Goal: Task Accomplishment & Management: Use online tool/utility

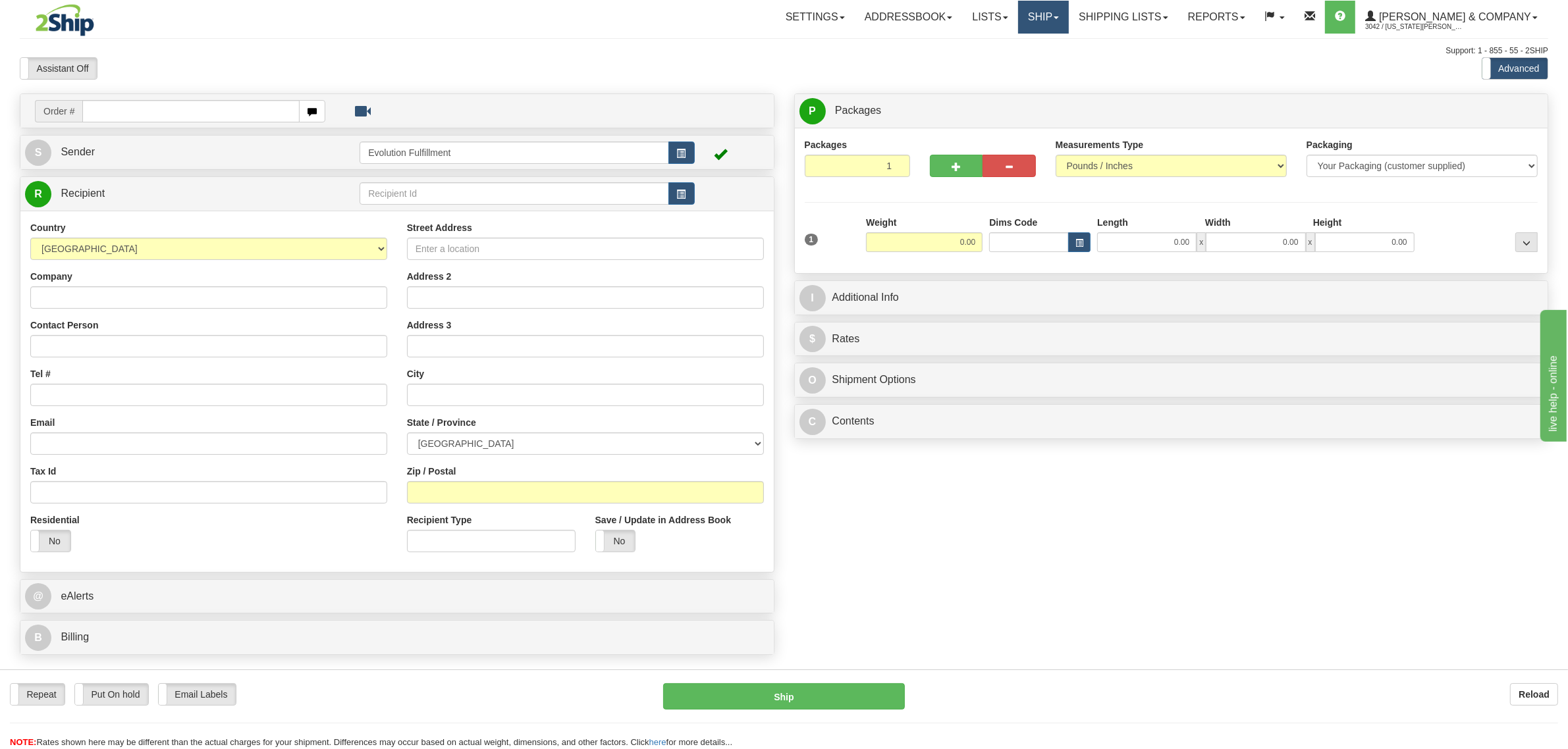
click at [1068, 8] on link "Ship" at bounding box center [1043, 17] width 51 height 33
click at [1055, 67] on span "OnHold / Order Queue" at bounding box center [1008, 63] width 93 height 10
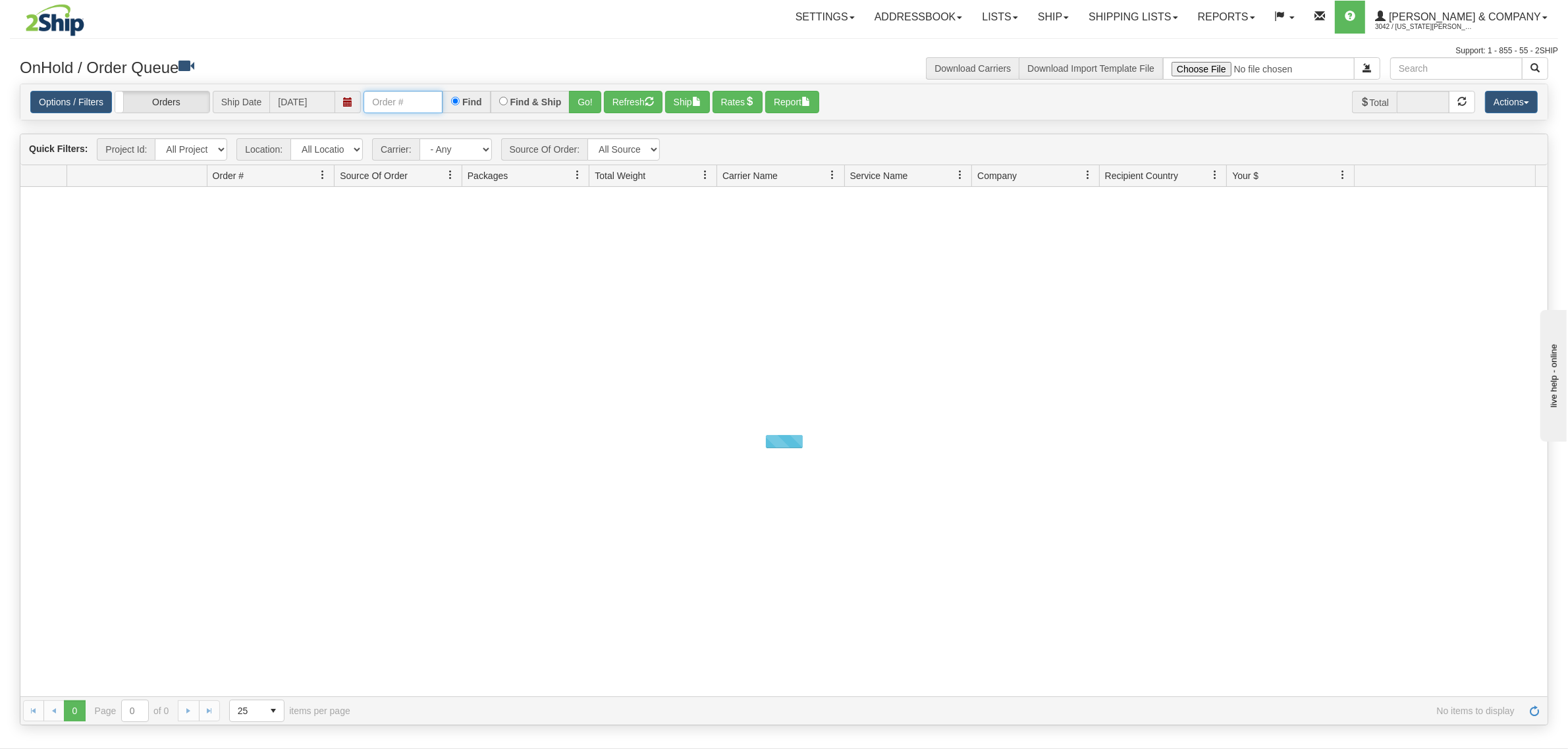
click at [416, 109] on input "text" at bounding box center [403, 102] width 79 height 22
type input "OYATPT-903532"
click at [593, 102] on button "Go!" at bounding box center [585, 102] width 33 height 22
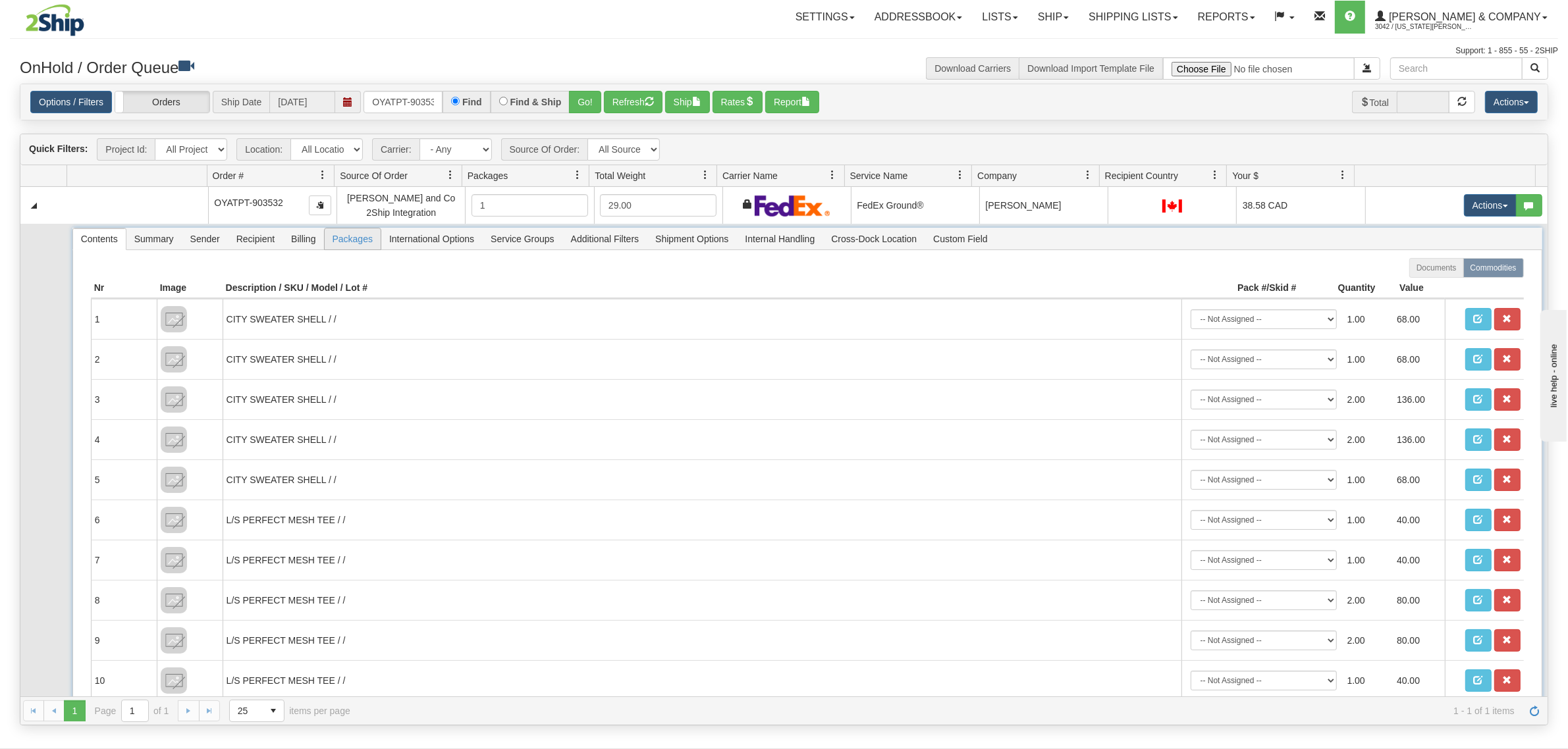
click at [341, 239] on span "Packages" at bounding box center [352, 239] width 56 height 21
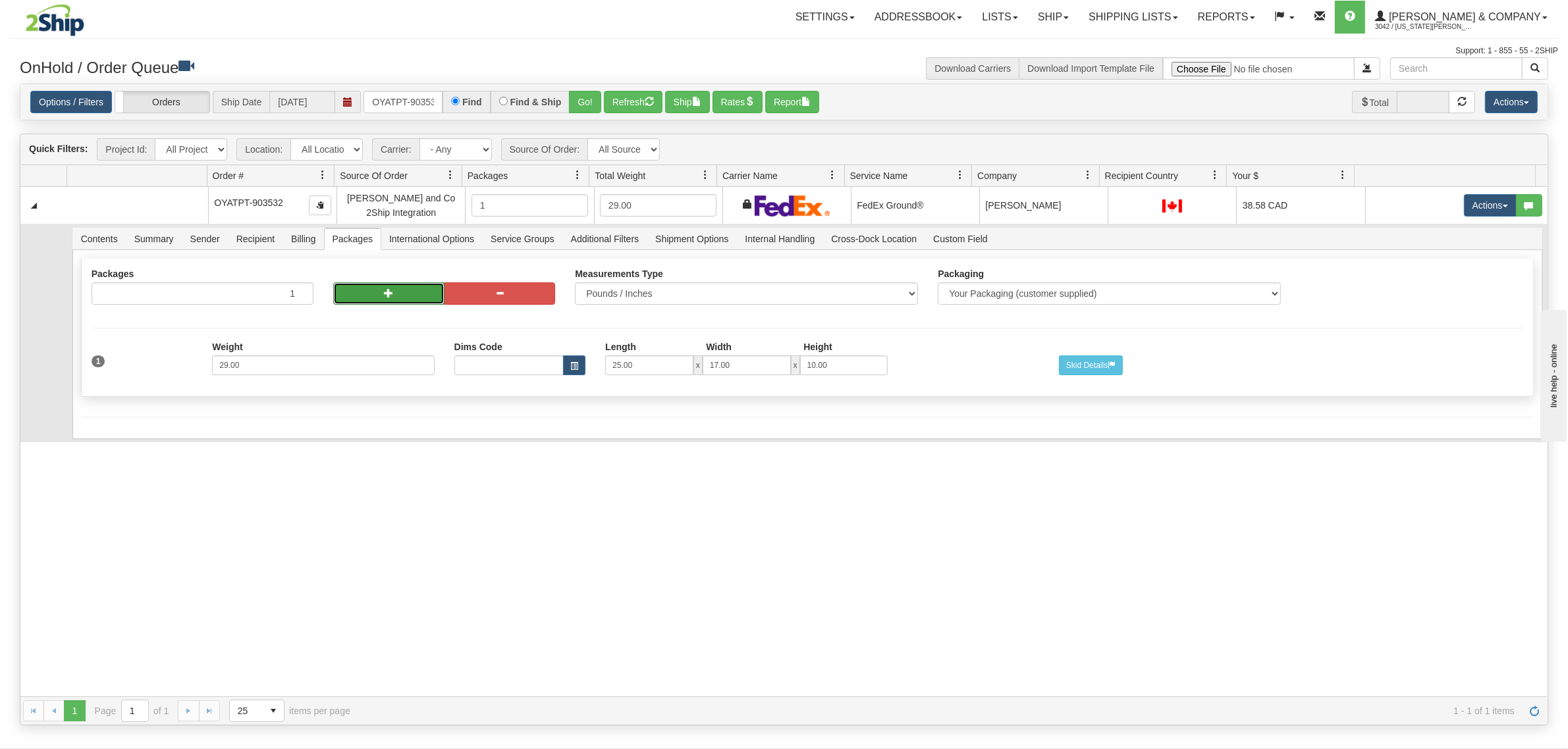
click at [372, 300] on button "button" at bounding box center [389, 293] width 111 height 22
radio input "true"
type input "2"
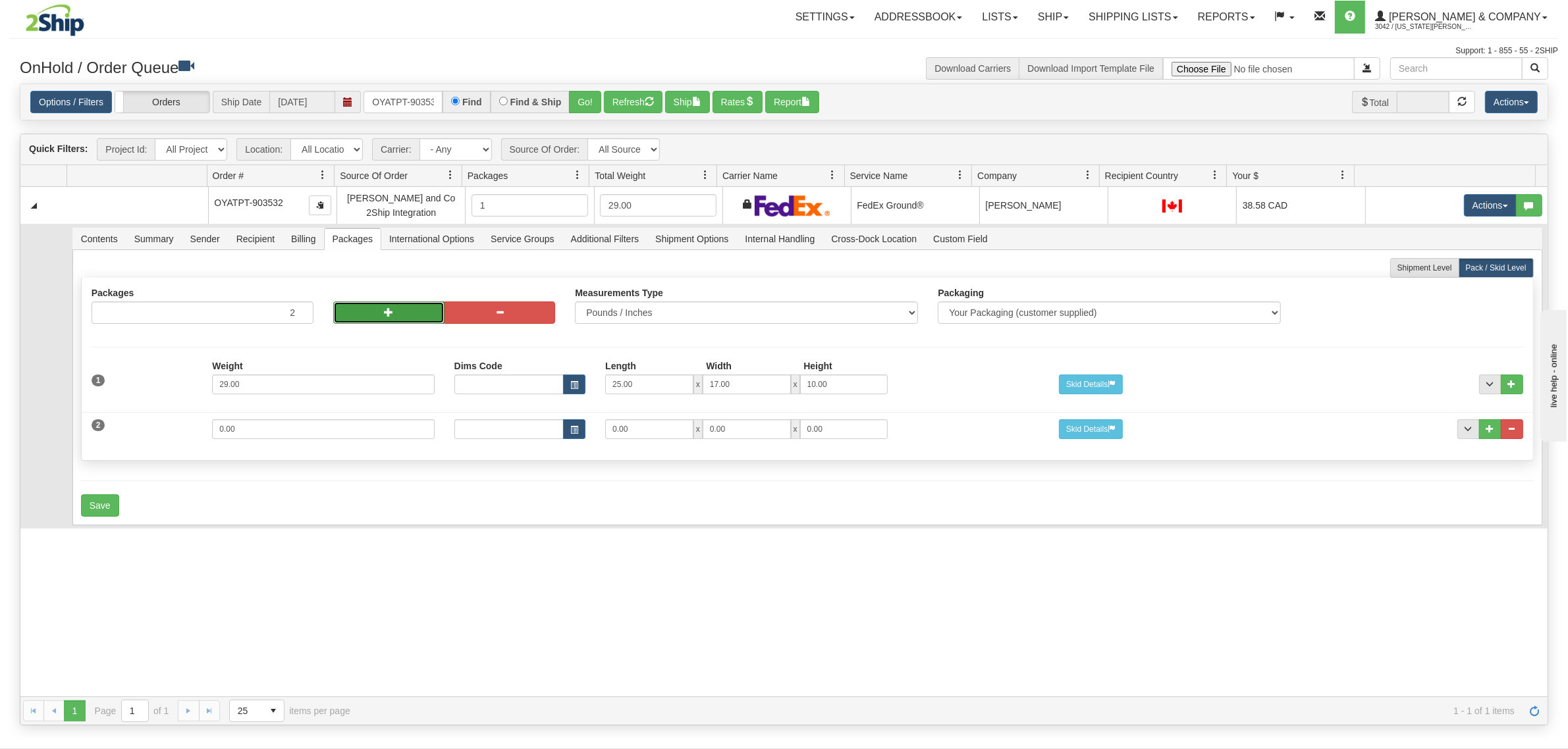
click at [372, 303] on button "button" at bounding box center [389, 313] width 111 height 22
type input "3"
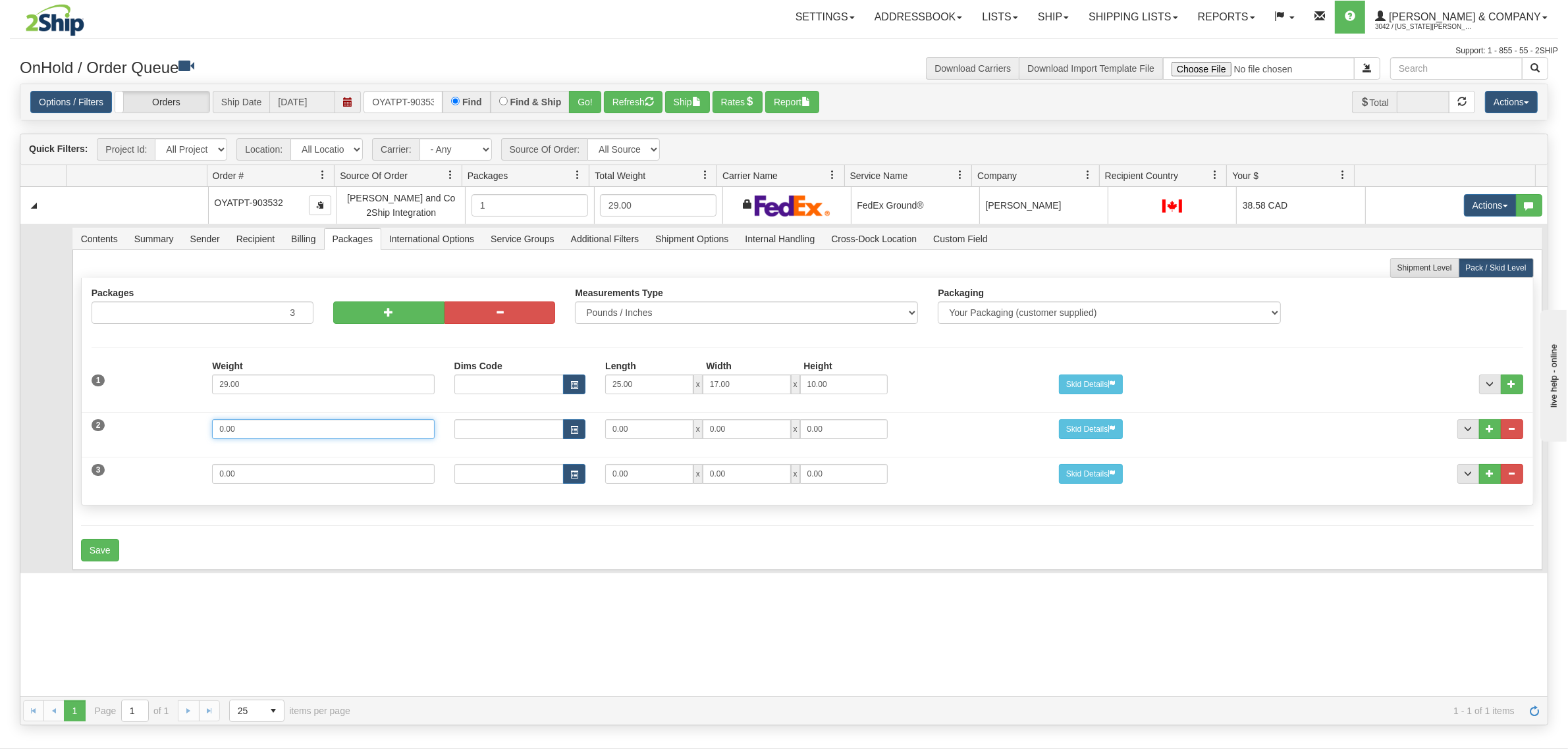
click at [94, 436] on div "2 Weight 0.00 Dims Code Length Width Height 0.00 x 0.00 x" at bounding box center [808, 428] width 1451 height 44
type input "5"
type input "14"
type input "11"
type input "7"
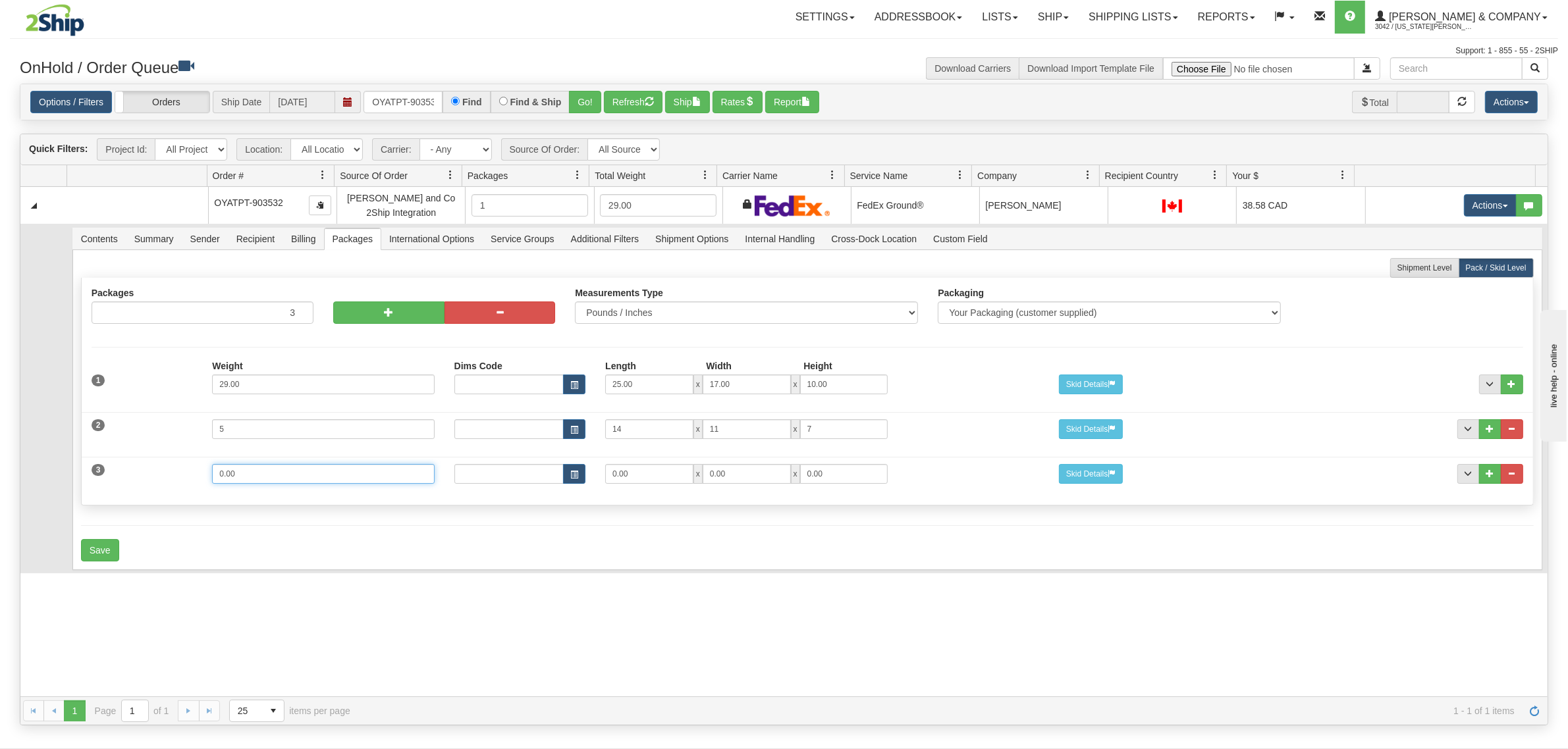
drag, startPoint x: 262, startPoint y: 475, endPoint x: 188, endPoint y: 465, distance: 74.7
click at [188, 465] on div "3 Weight 0.00 Dims Code Length Width Height 0.00 x 0.00 x" at bounding box center [808, 472] width 1451 height 44
type input "9"
type input "14"
type input "11"
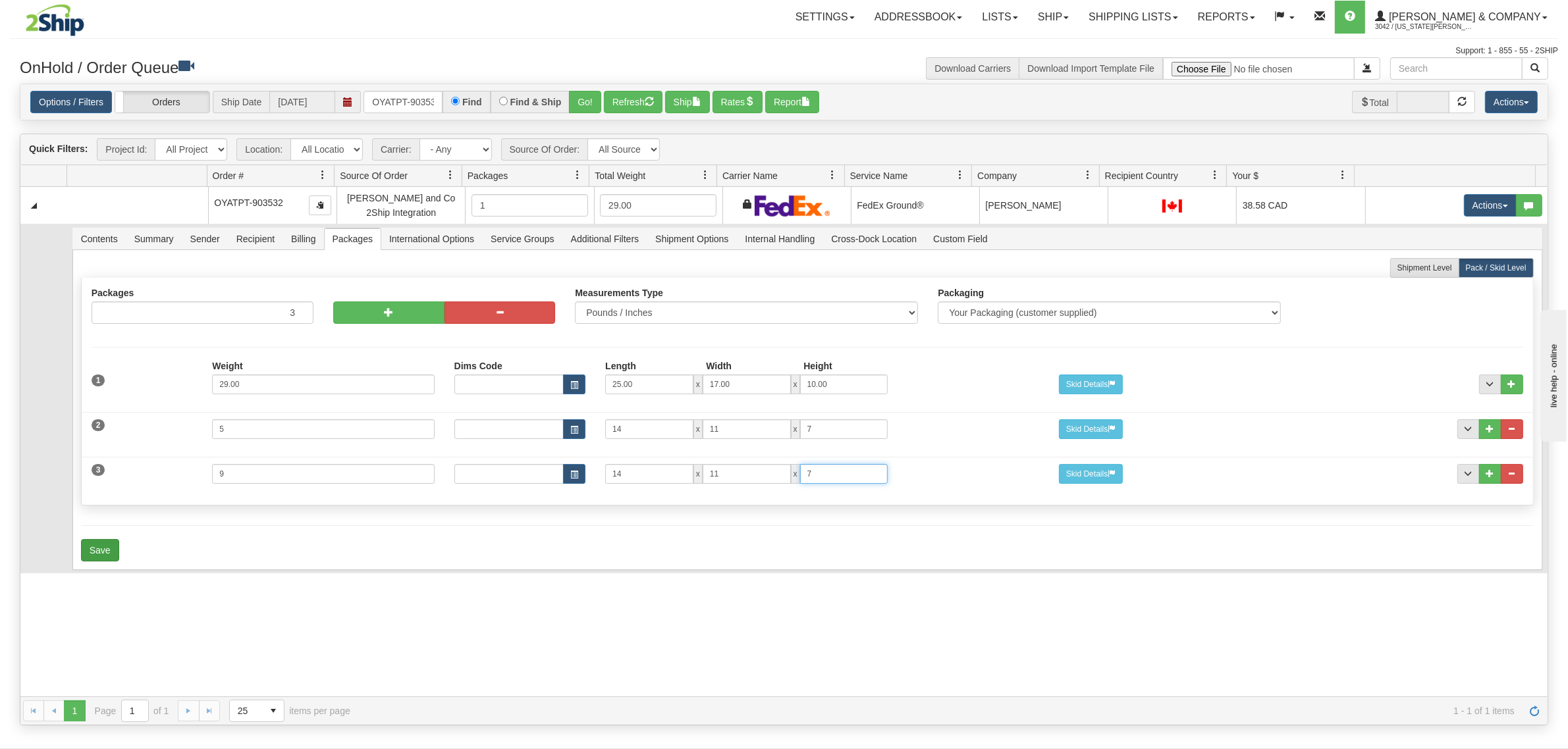
type input "7"
click at [119, 545] on button "Save" at bounding box center [100, 550] width 38 height 22
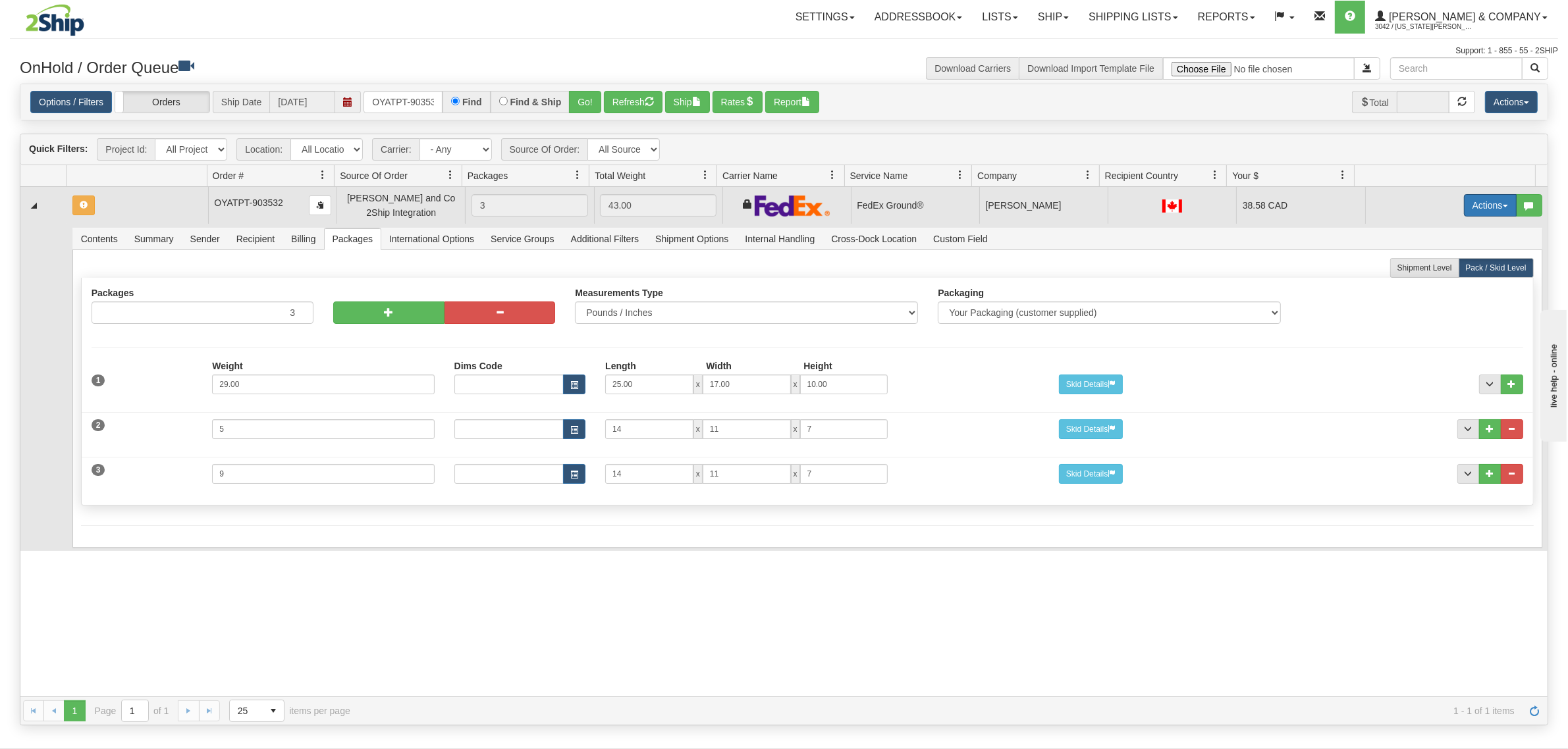
click at [1470, 207] on button "Actions" at bounding box center [1490, 205] width 53 height 22
drag, startPoint x: 1447, startPoint y: 247, endPoint x: 1447, endPoint y: 264, distance: 17.0
click at [1447, 264] on ul "Open Refresh Rates Rate All Services Ship Delete Edit Items" at bounding box center [1463, 273] width 107 height 110
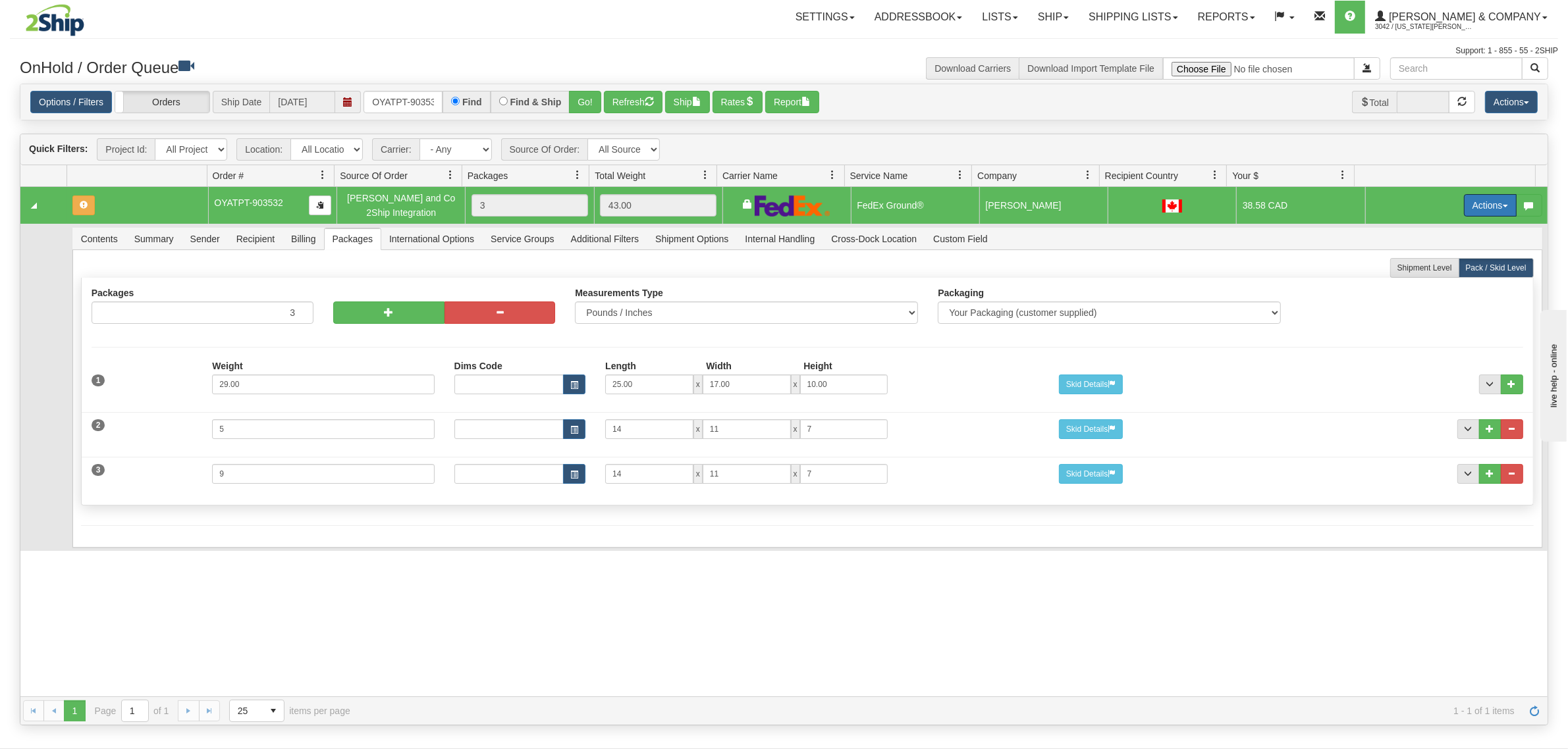
drag, startPoint x: 1464, startPoint y: 206, endPoint x: 1460, endPoint y: 221, distance: 15.5
click at [1465, 206] on button "Actions" at bounding box center [1490, 205] width 53 height 22
click at [1447, 250] on span "Refresh Rates" at bounding box center [1458, 247] width 68 height 10
click at [407, 104] on input "OYATPT-903532" at bounding box center [403, 102] width 79 height 22
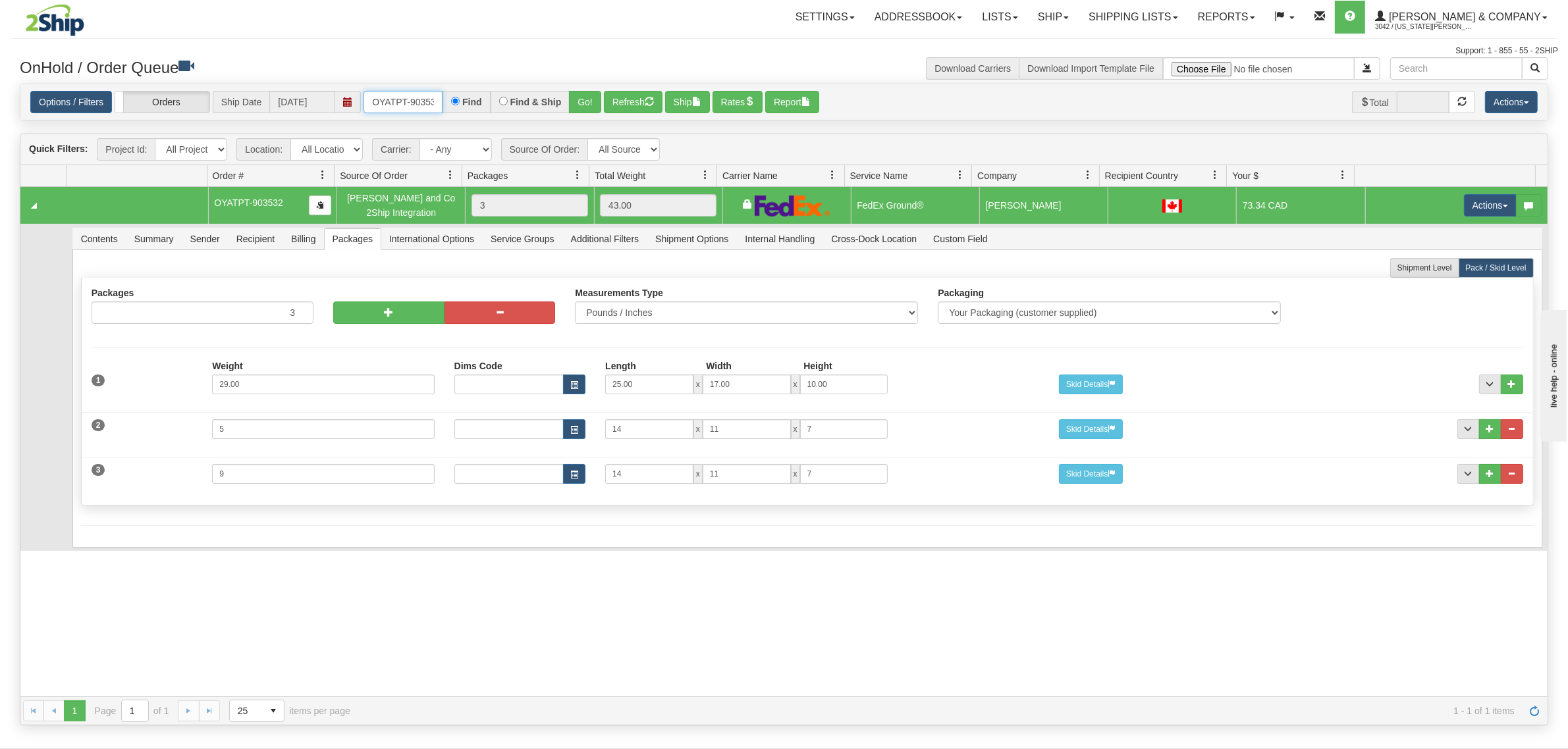
click at [407, 104] on input "OYATPT-903532" at bounding box center [403, 102] width 79 height 22
type input "OYATPT-903524"
click at [581, 92] on button "Go!" at bounding box center [585, 102] width 33 height 22
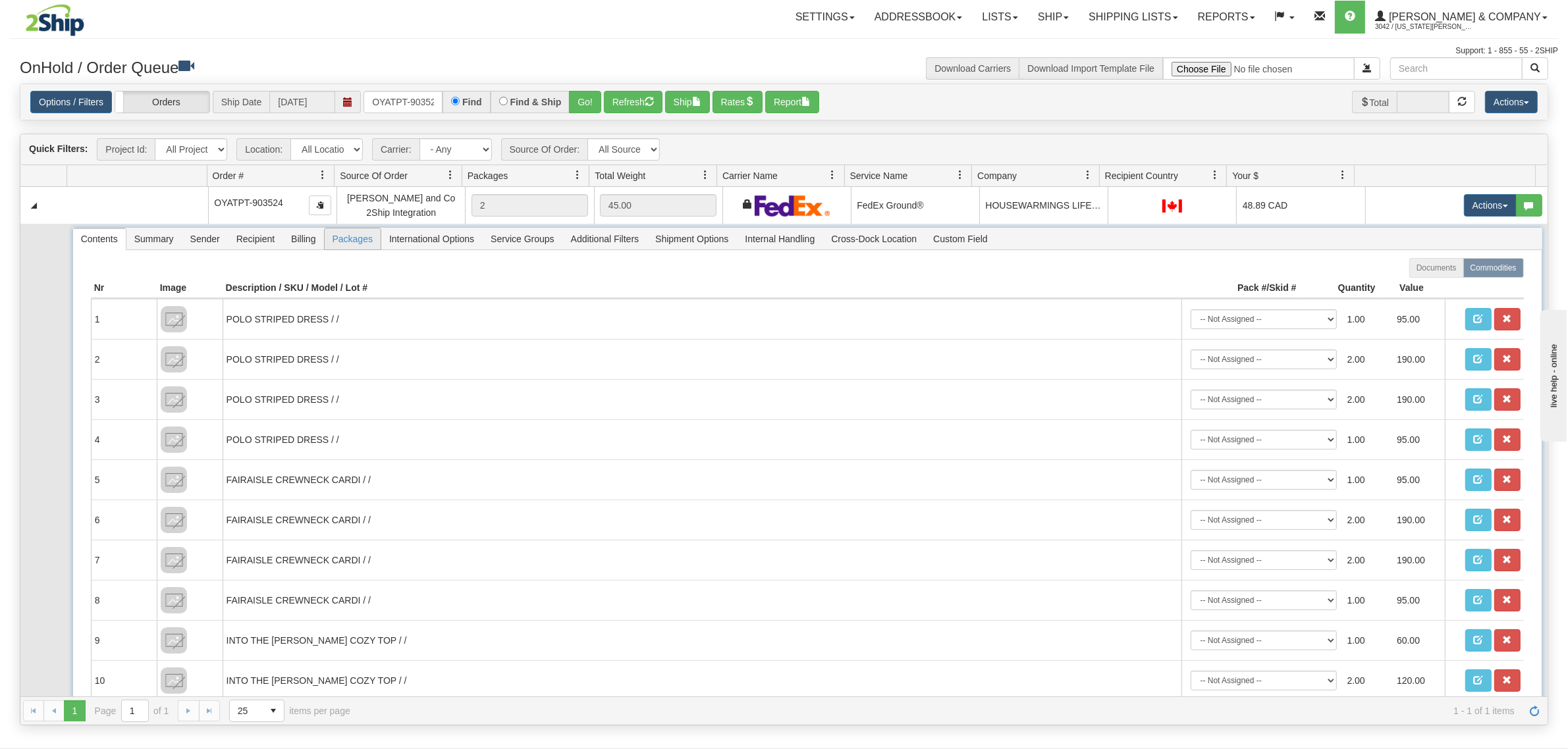
click at [337, 244] on span "Packages" at bounding box center [352, 239] width 56 height 21
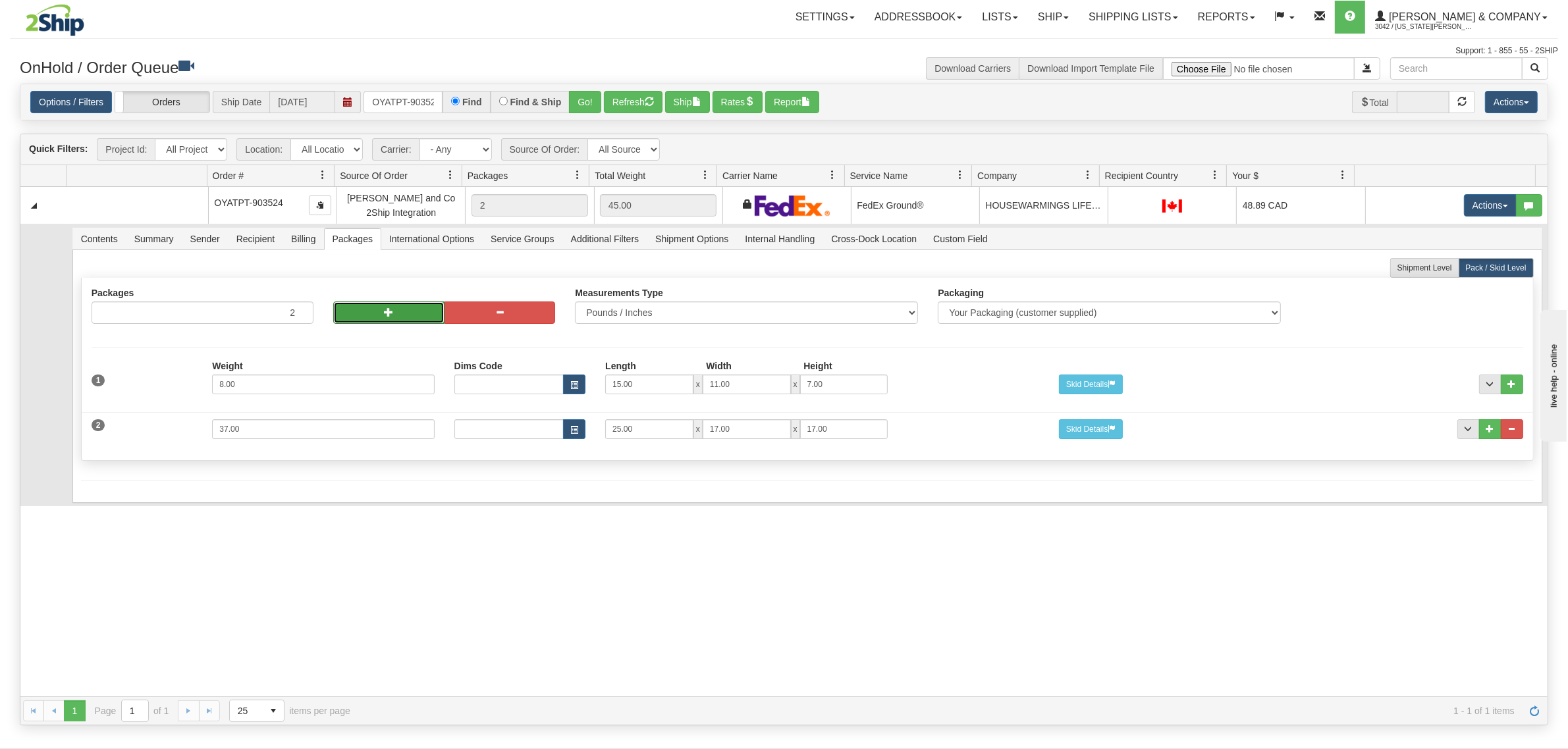
click at [350, 319] on button "button" at bounding box center [389, 313] width 111 height 22
type input "4"
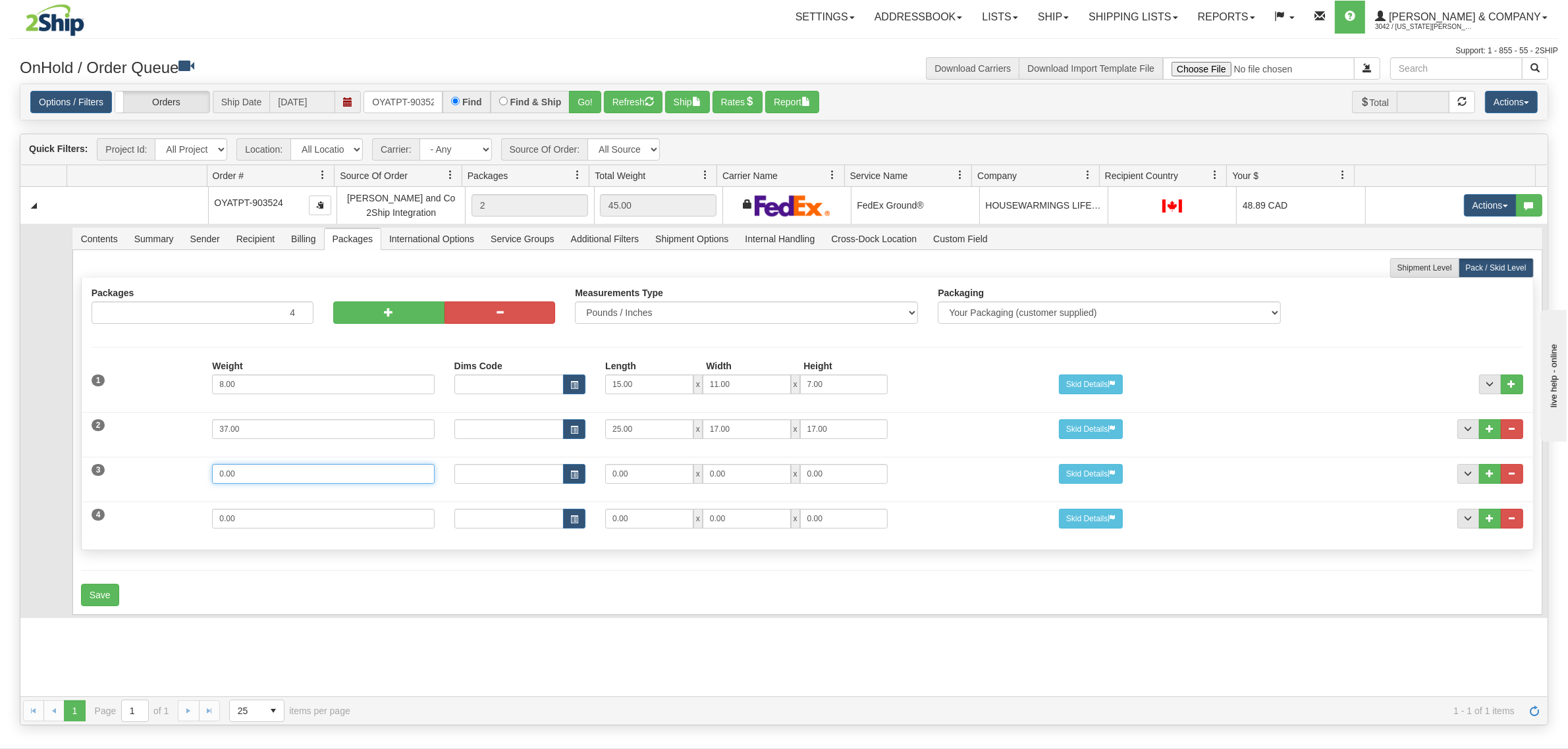
drag, startPoint x: 248, startPoint y: 476, endPoint x: 160, endPoint y: 479, distance: 88.1
click at [160, 479] on div "3 Weight 0.00 Dims Code Length Width Height 0.00 x 0.00 x" at bounding box center [808, 472] width 1451 height 44
type input "37"
type input "25"
type input "16"
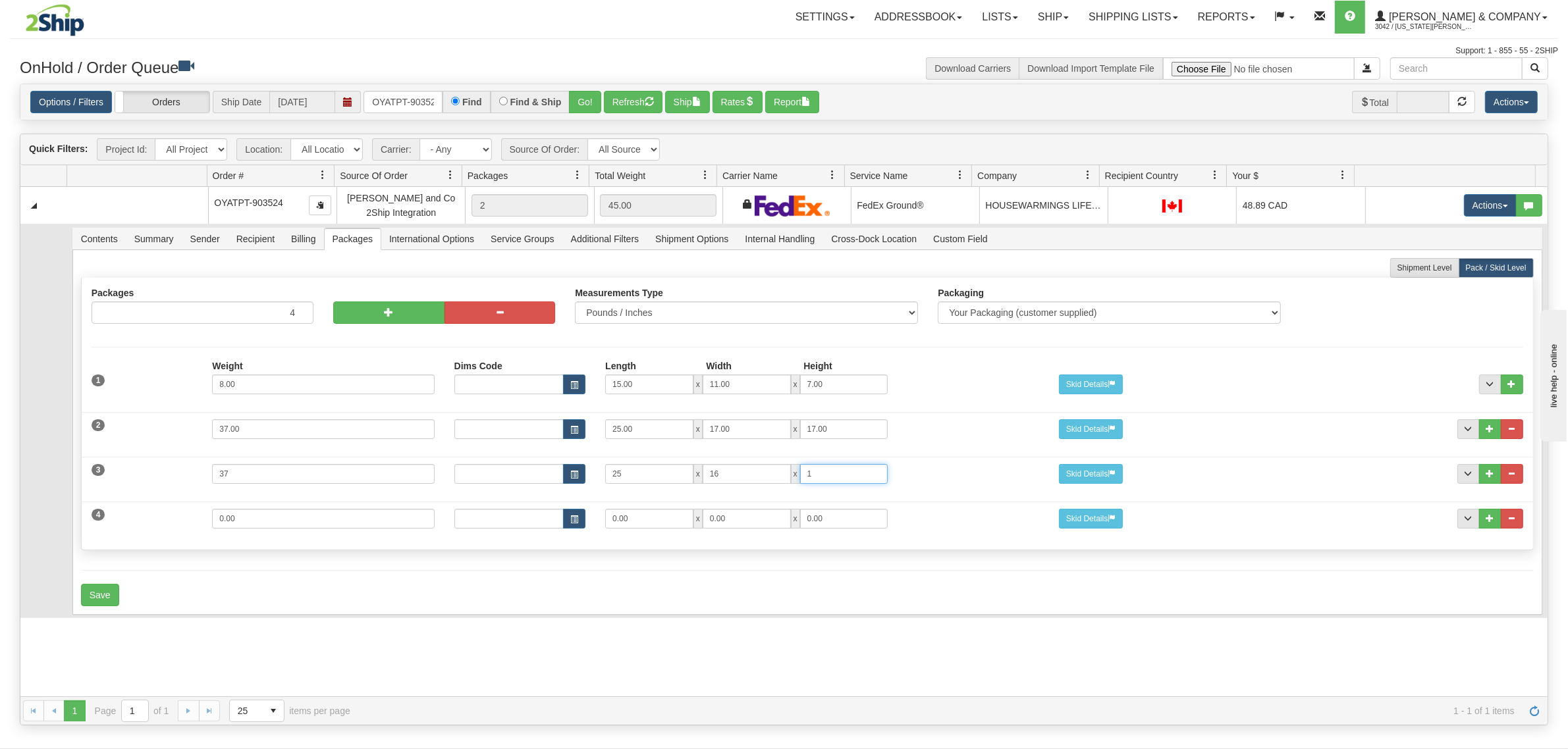
type input "1"
drag, startPoint x: 734, startPoint y: 471, endPoint x: 655, endPoint y: 468, distance: 79.1
click at [655, 468] on div "25 x 16 x 1" at bounding box center [746, 474] width 282 height 19
type input "17"
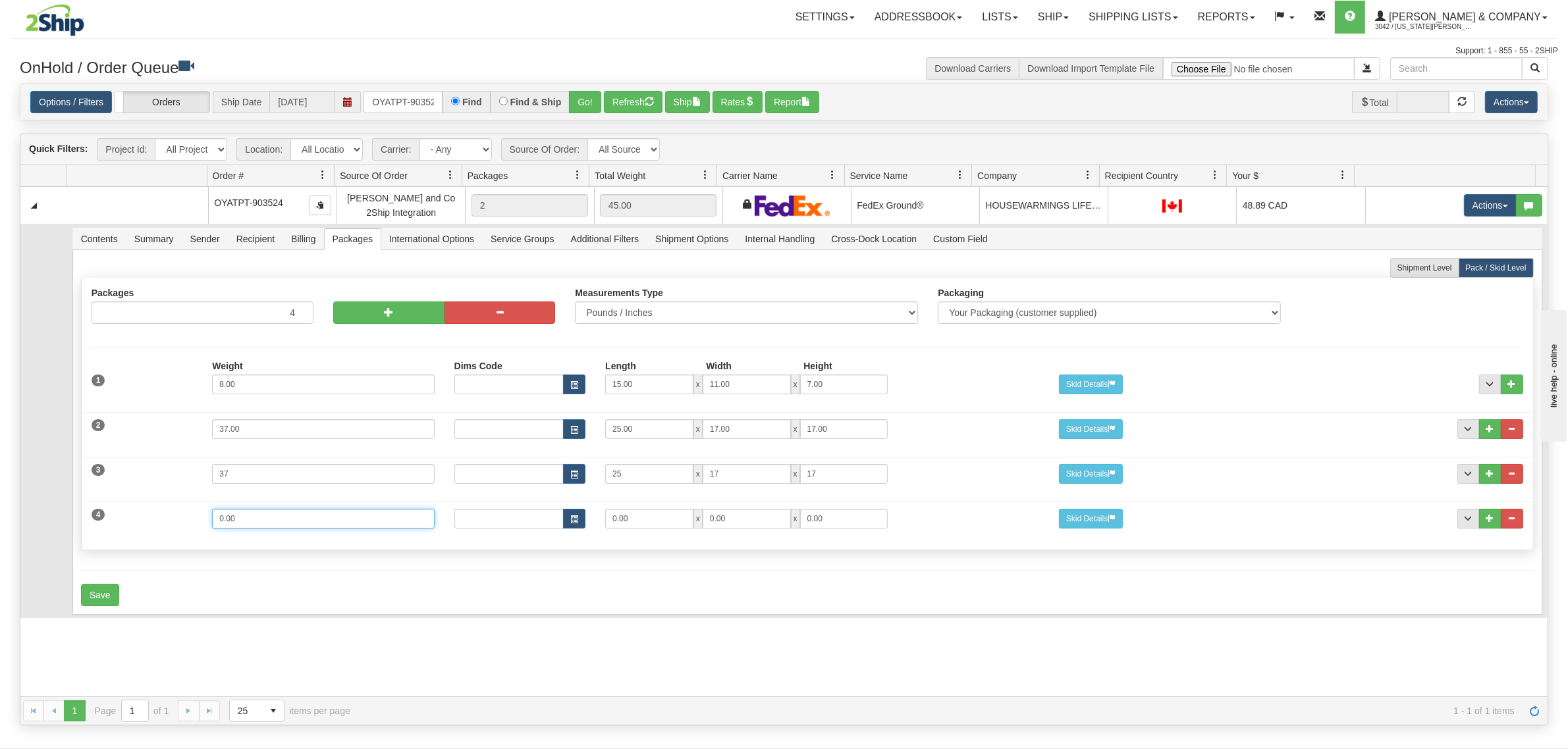
drag, startPoint x: 304, startPoint y: 528, endPoint x: 119, endPoint y: 528, distance: 185.0
click at [119, 528] on div "4 Weight 0.00 Dims Code Length Width Height 0.00 x 0.00 x" at bounding box center [808, 517] width 1451 height 44
type input "9"
drag, startPoint x: 645, startPoint y: 518, endPoint x: 517, endPoint y: 517, distance: 128.0
click at [517, 517] on div "Dims Code Length Width Height 18=9 x 0.00 x 0.00" at bounding box center [747, 519] width 604 height 19
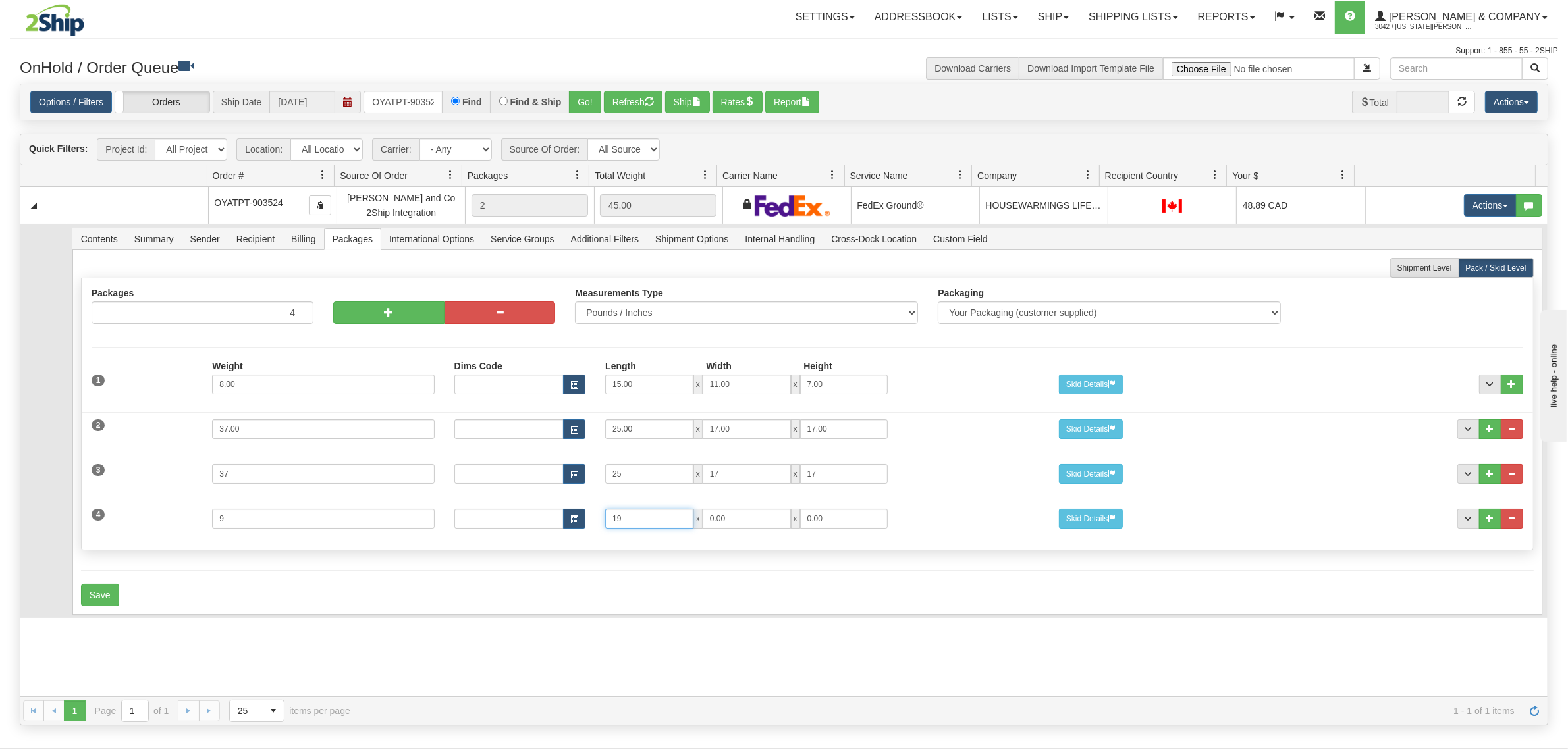
type input "19"
type input "13"
type input "7"
click at [97, 590] on button "Save" at bounding box center [100, 595] width 38 height 22
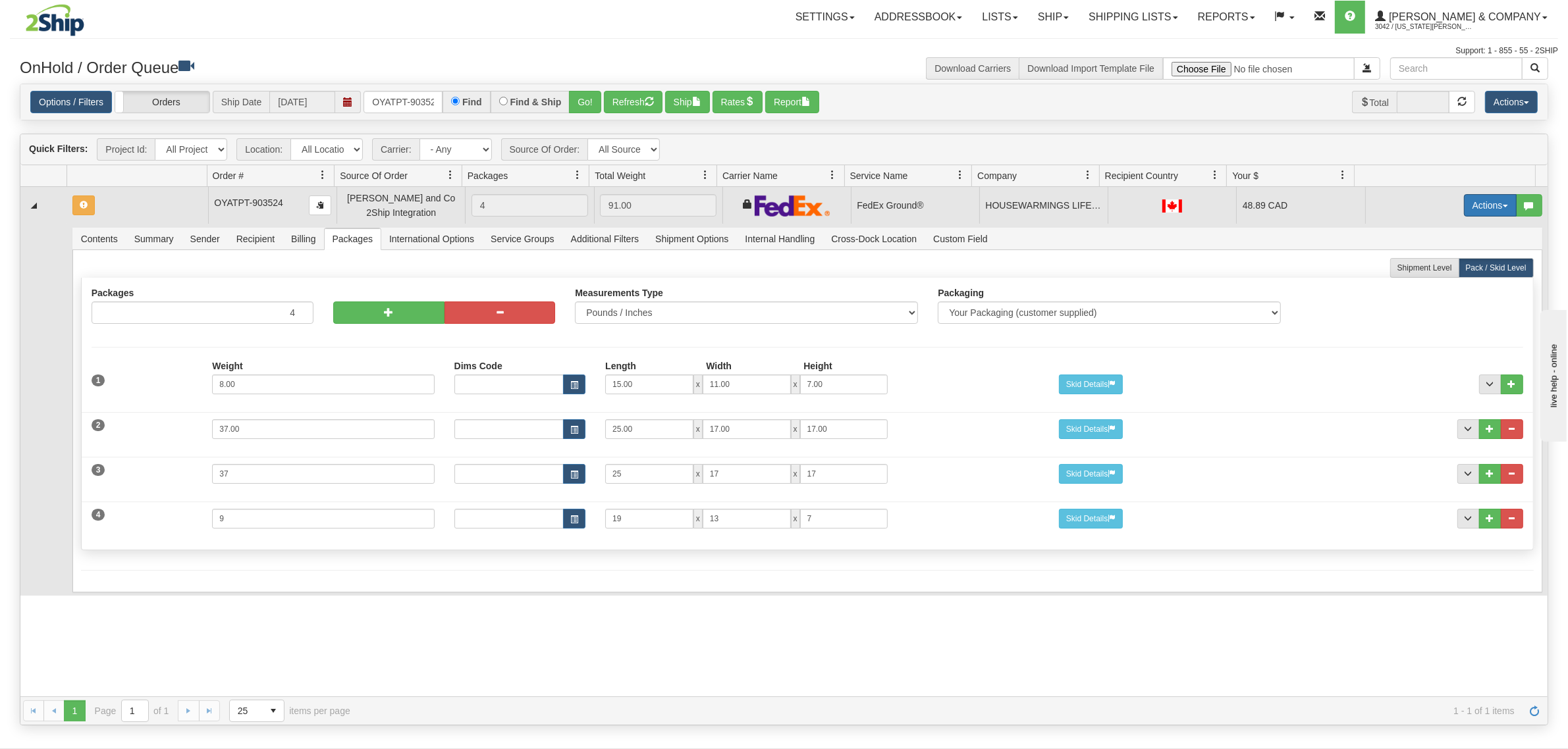
click at [1464, 205] on button "Actions" at bounding box center [1490, 205] width 53 height 22
click at [1437, 250] on span "Refresh Rates" at bounding box center [1458, 247] width 68 height 10
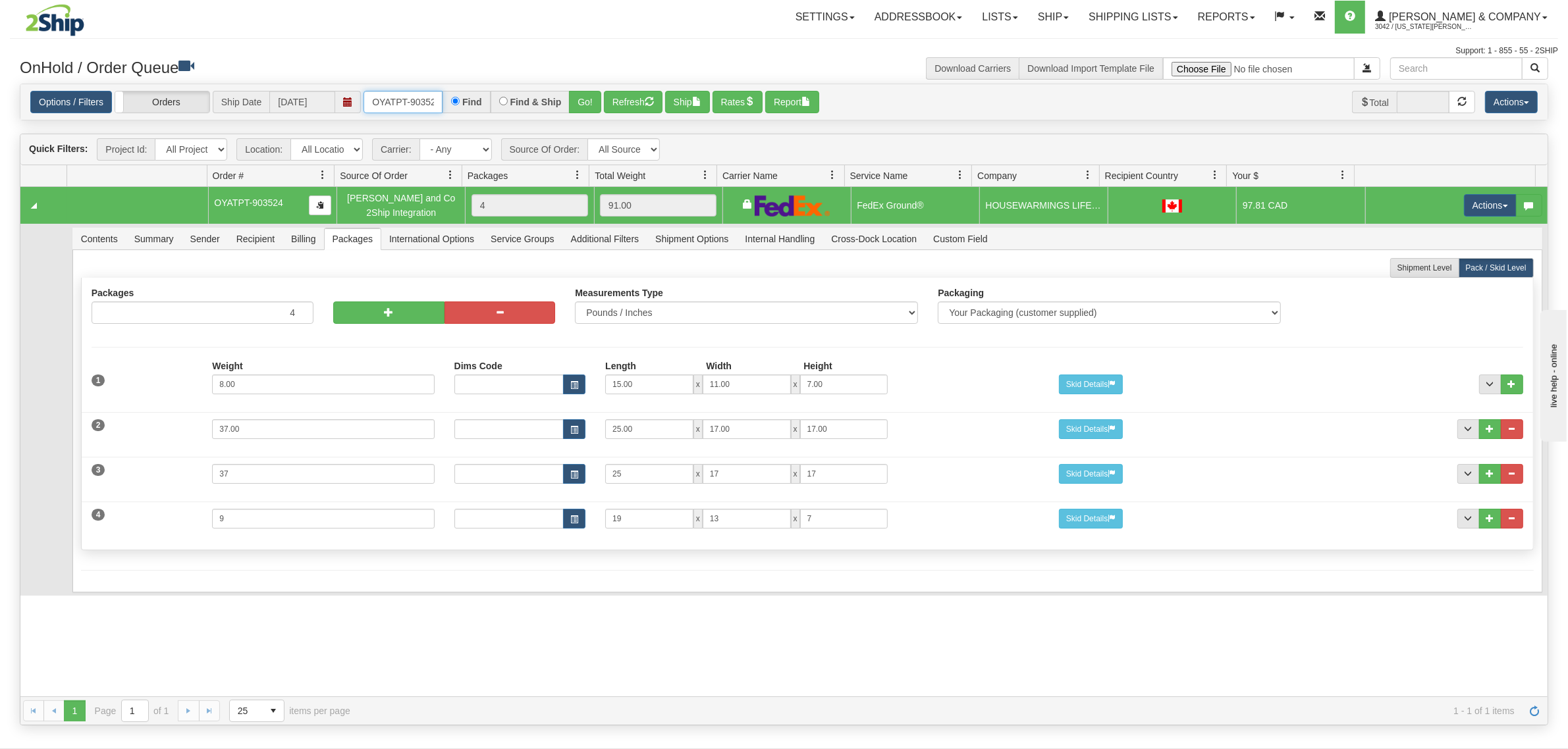
click at [407, 110] on input "OYATPT-903524" at bounding box center [403, 102] width 79 height 22
click at [581, 106] on button "Go!" at bounding box center [585, 102] width 33 height 22
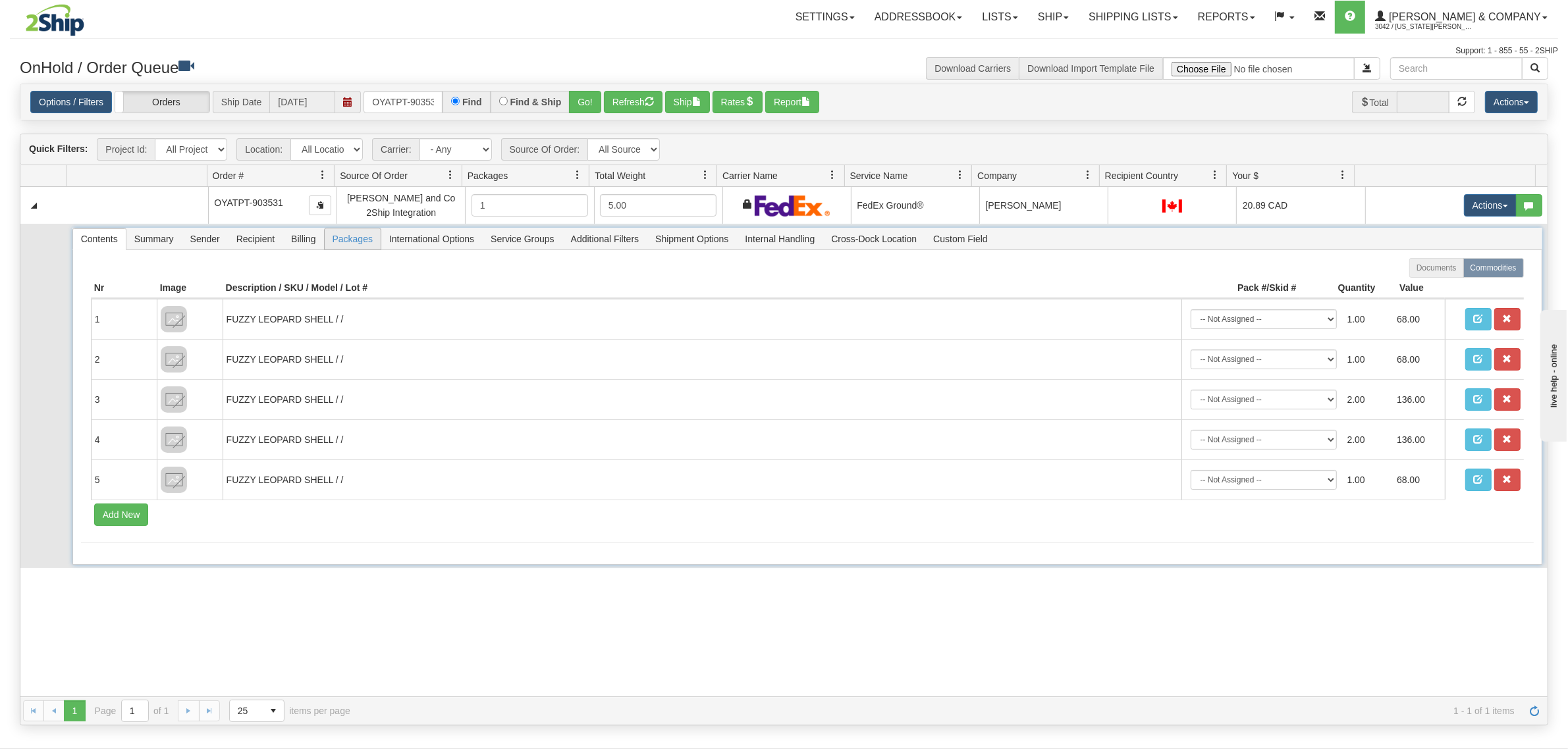
click at [343, 234] on span "Packages" at bounding box center [352, 239] width 56 height 21
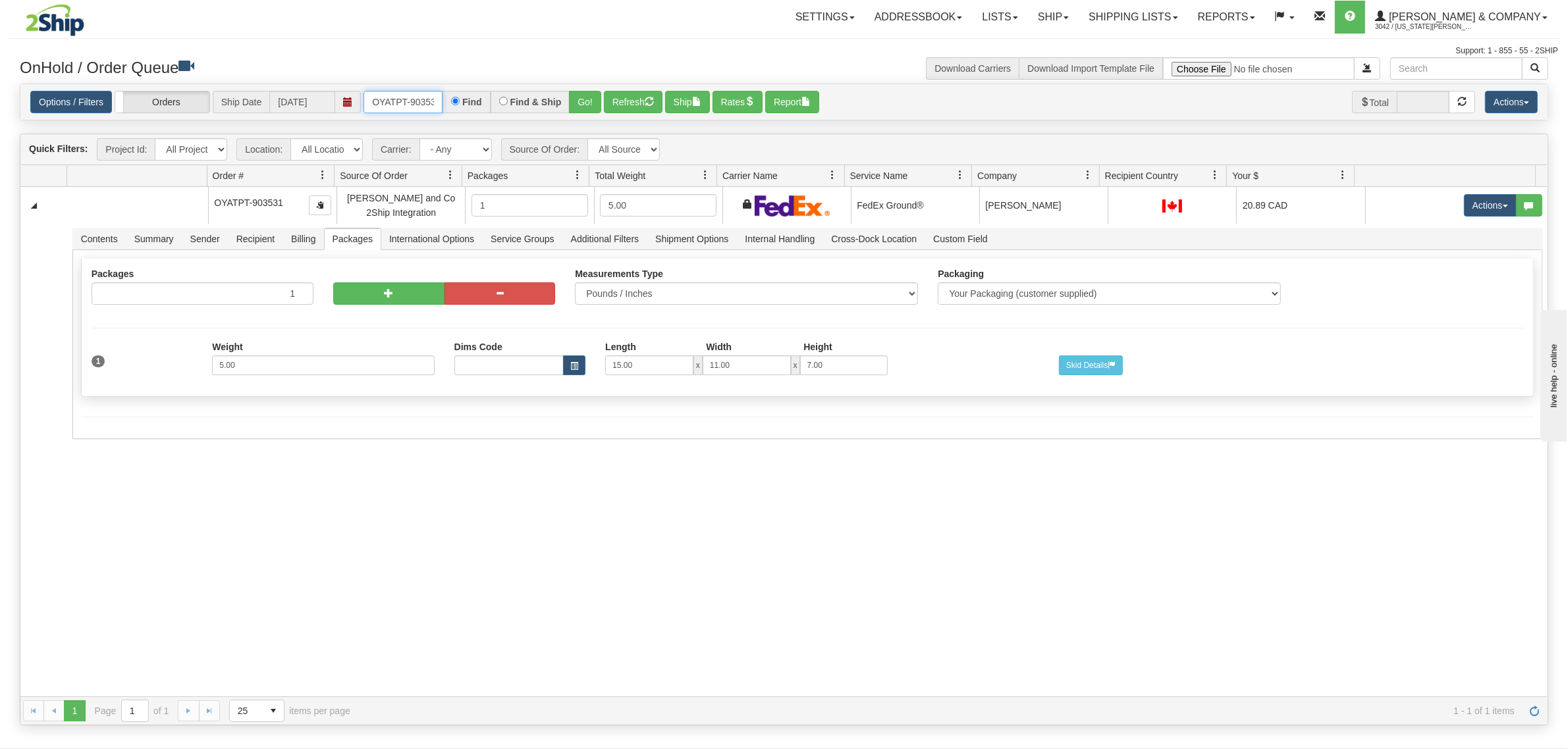
click at [394, 101] on input "OYATPT-903531" at bounding box center [403, 102] width 79 height 22
type input "OYATPT-903532"
click at [574, 96] on button "Go!" at bounding box center [585, 102] width 33 height 22
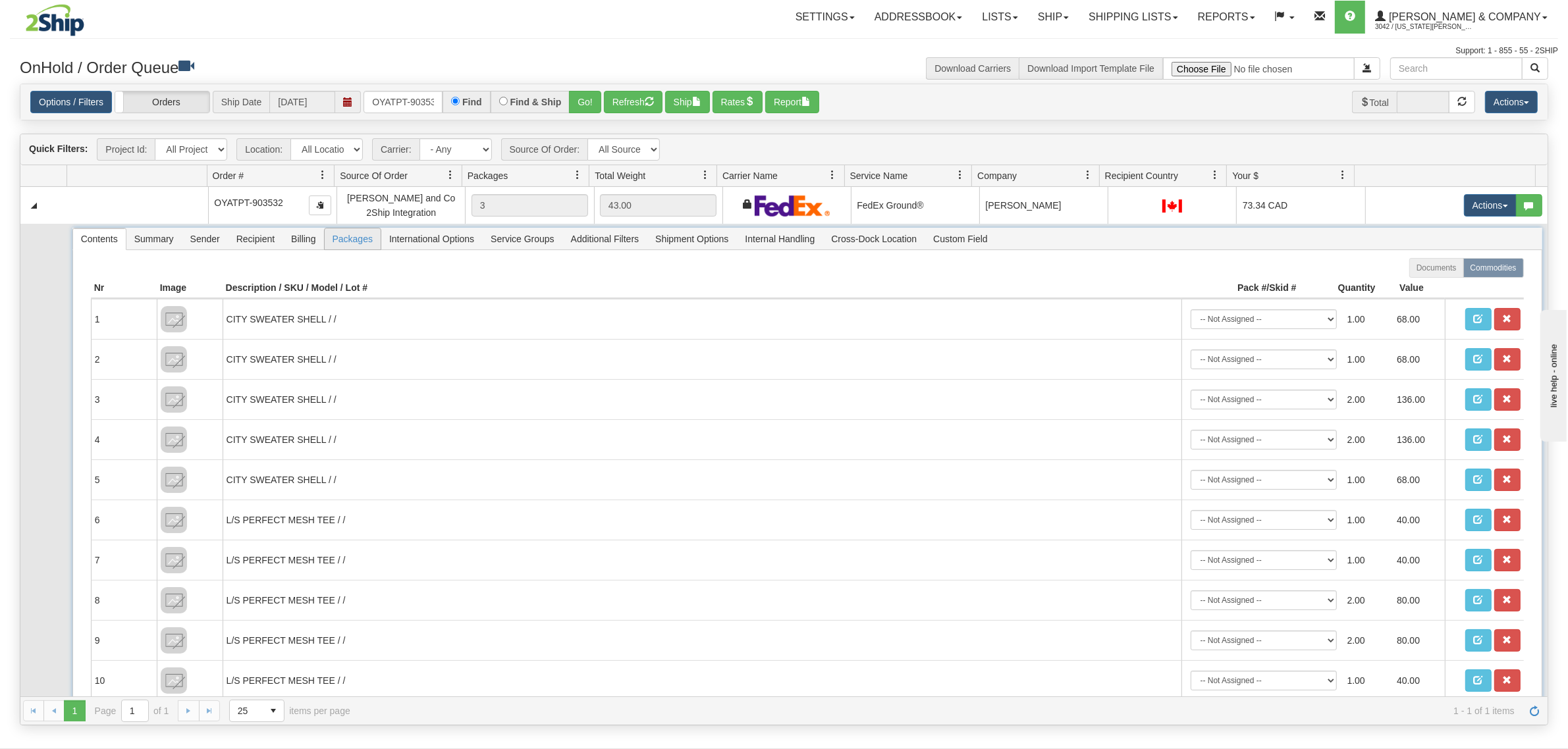
click at [355, 234] on span "Packages" at bounding box center [352, 239] width 56 height 21
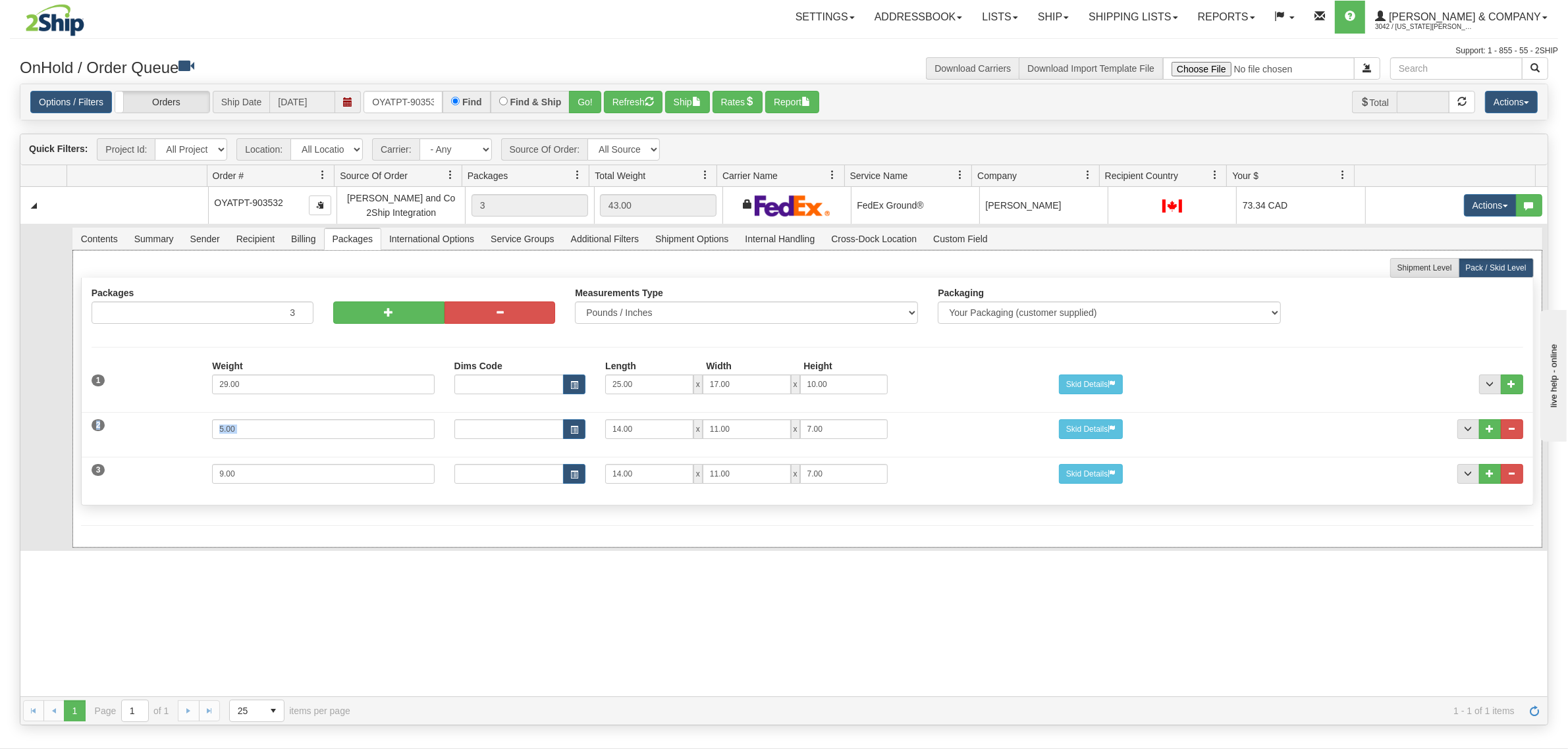
click at [633, 436] on div "2 Weight 5.00 Dims Code Length Width Height 14.00 x 11.00 x" at bounding box center [808, 428] width 1451 height 44
drag, startPoint x: 623, startPoint y: 431, endPoint x: 551, endPoint y: 435, distance: 72.1
click at [551, 435] on div "Dims Code Length Width Height 14.00 x 11.00 x 7.00" at bounding box center [747, 429] width 604 height 19
type input "15"
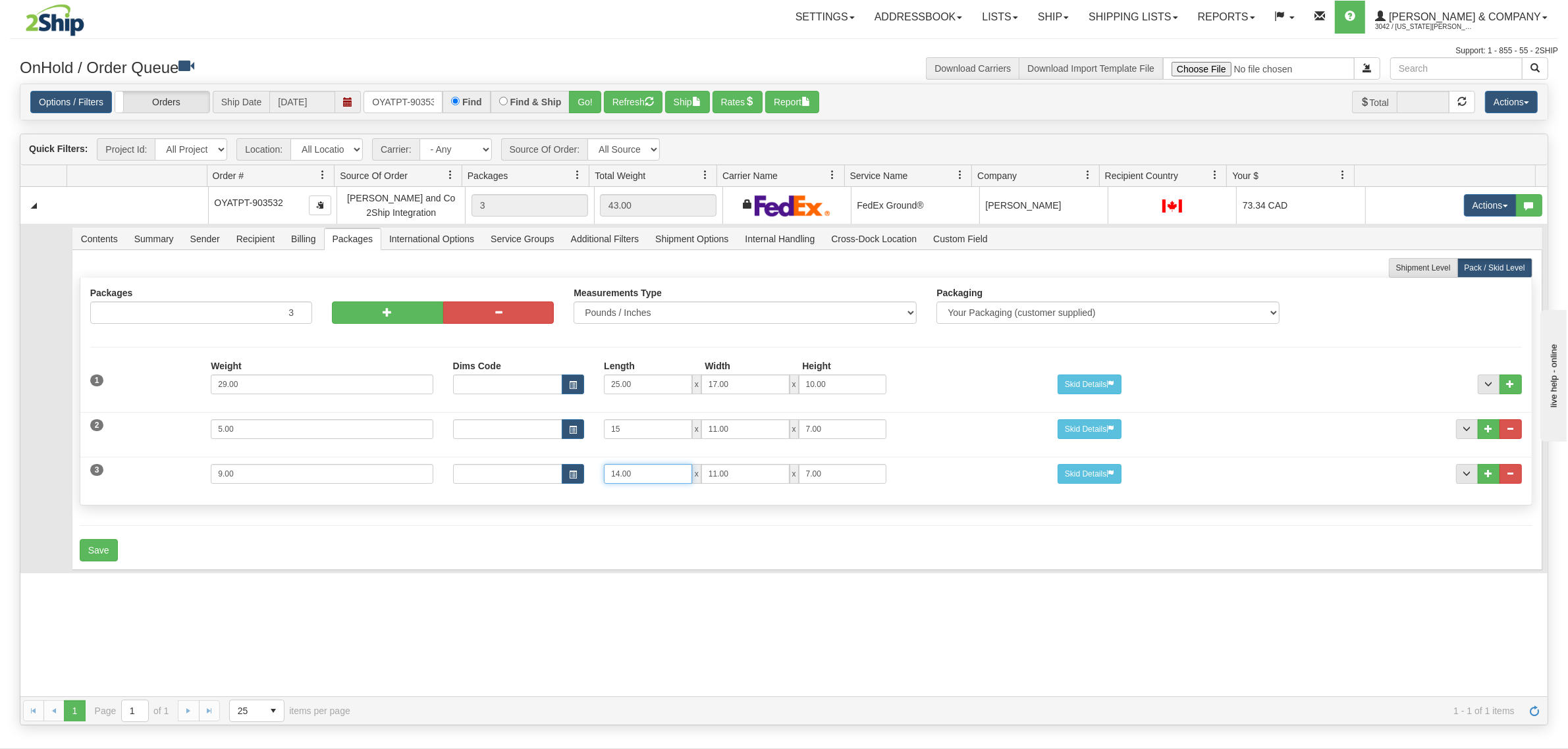
drag, startPoint x: 664, startPoint y: 481, endPoint x: 542, endPoint y: 479, distance: 122.0
click at [542, 479] on div "Dims Code Length Width Height 14.00 x 11.00 x 7.00" at bounding box center [745, 474] width 604 height 19
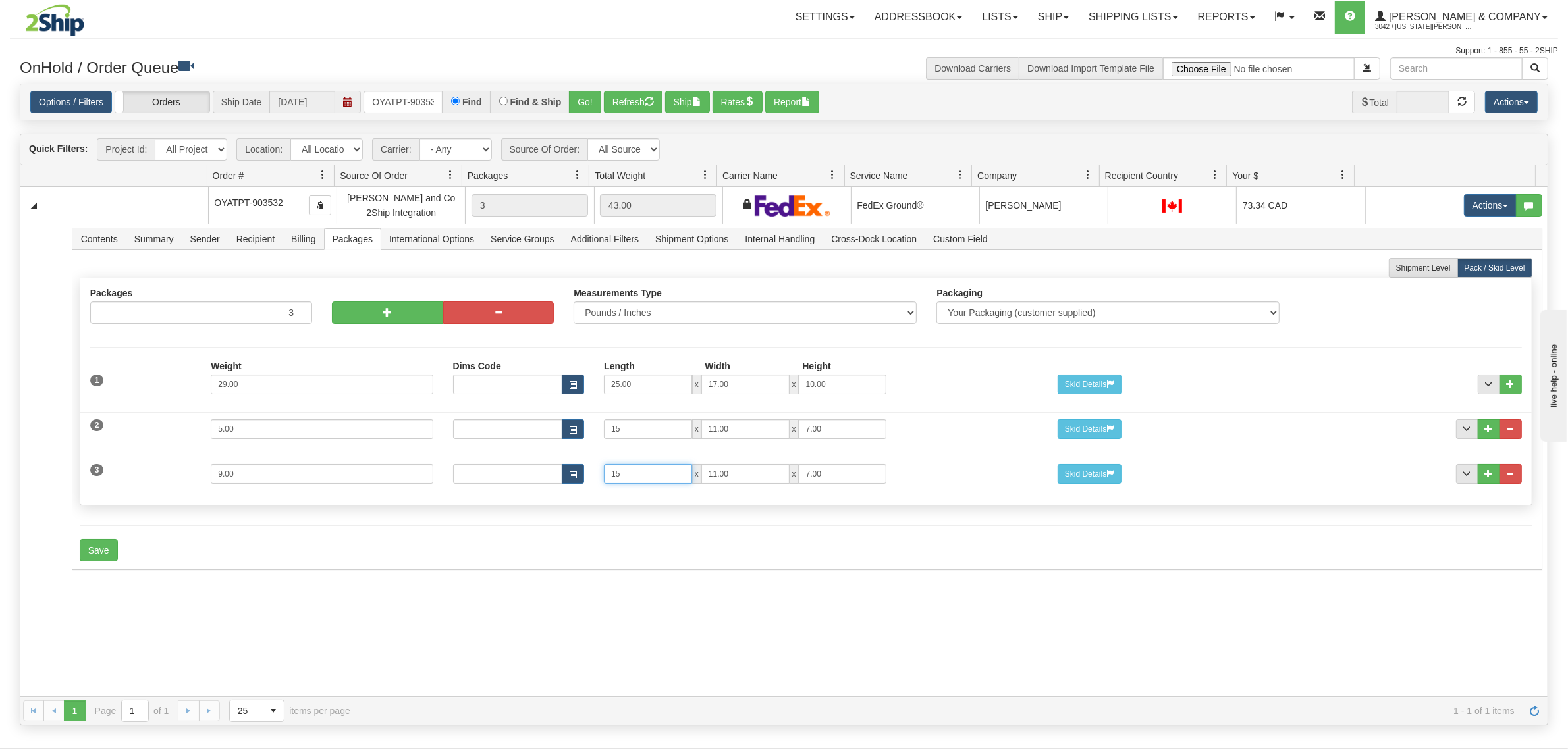
type input "15"
click at [310, 639] on div "31585801 Evolution Fulfillment 91020969 91020976 OYATPT-903532 [PERSON_NAME] an…" at bounding box center [783, 442] width 1527 height 510
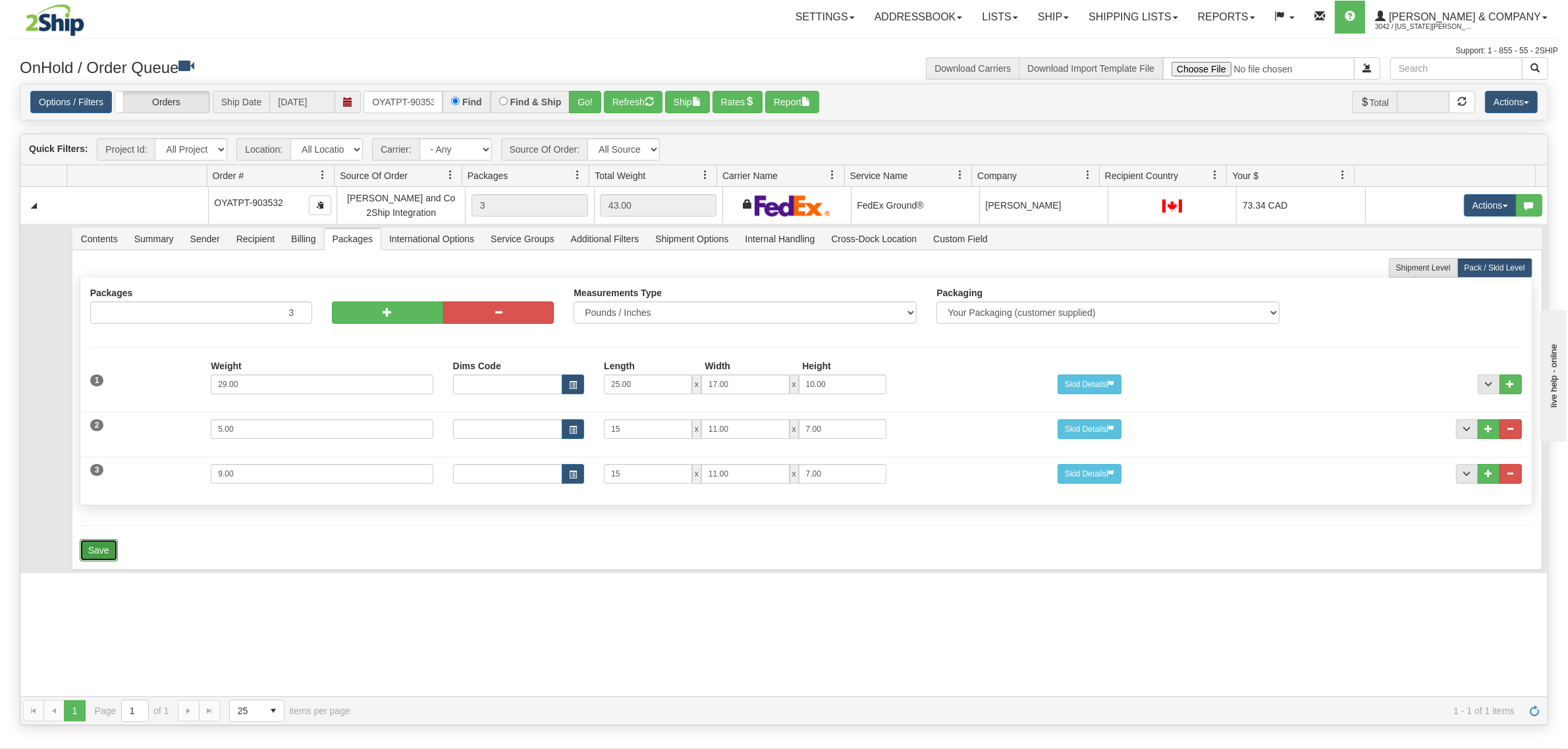
click at [94, 554] on button "Save" at bounding box center [99, 550] width 38 height 22
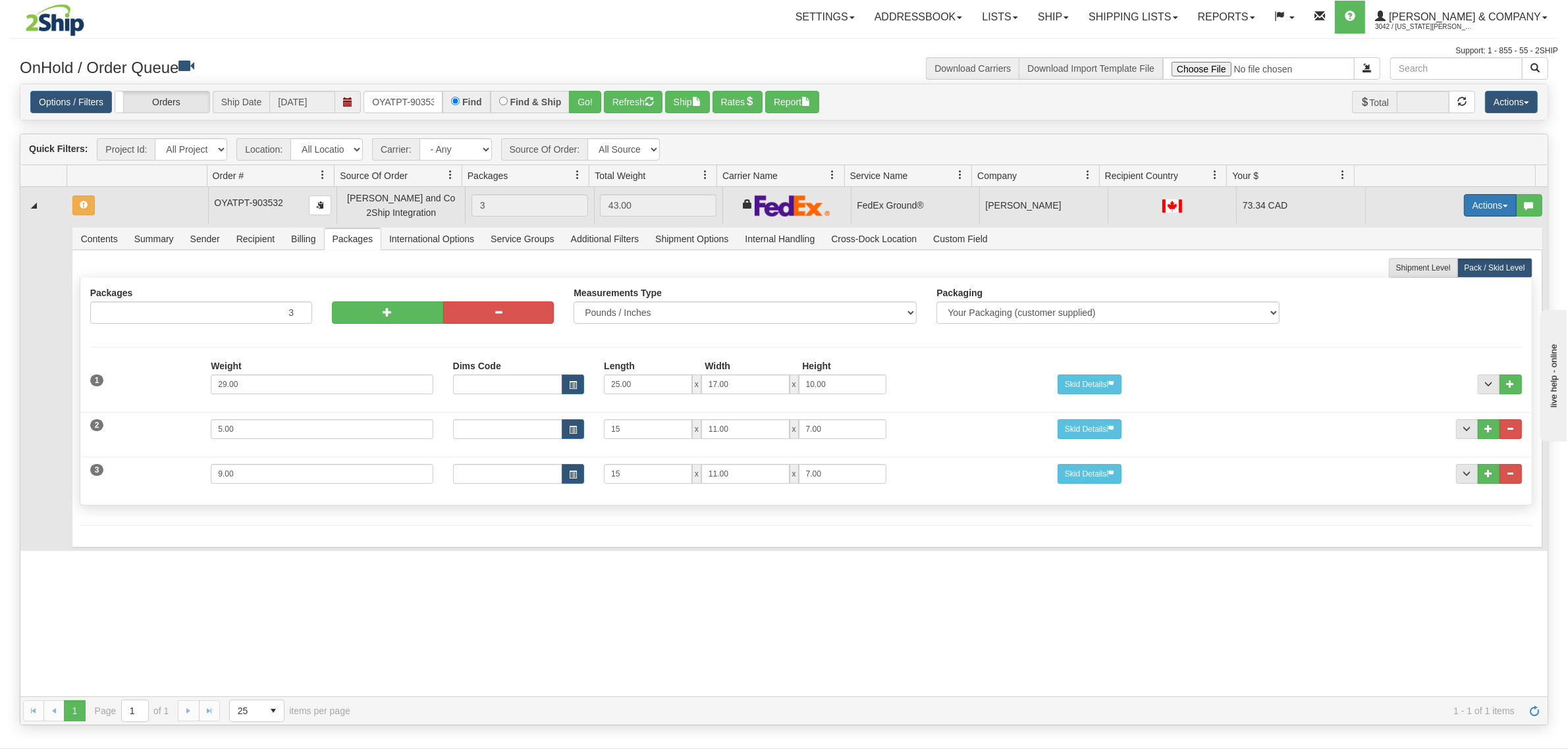
click at [1479, 201] on button "Actions" at bounding box center [1490, 205] width 53 height 22
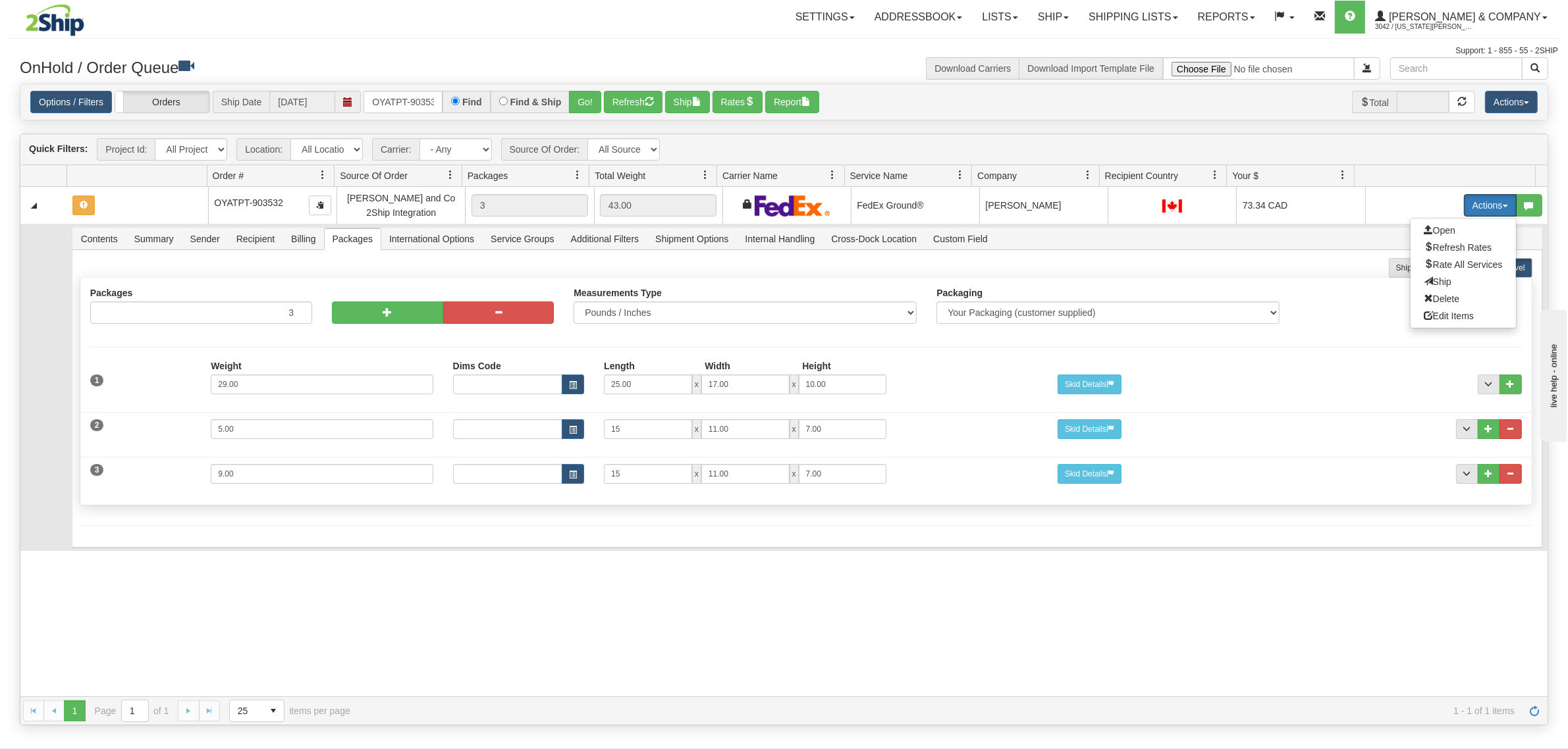
click at [1433, 251] on span "Refresh Rates" at bounding box center [1458, 247] width 68 height 10
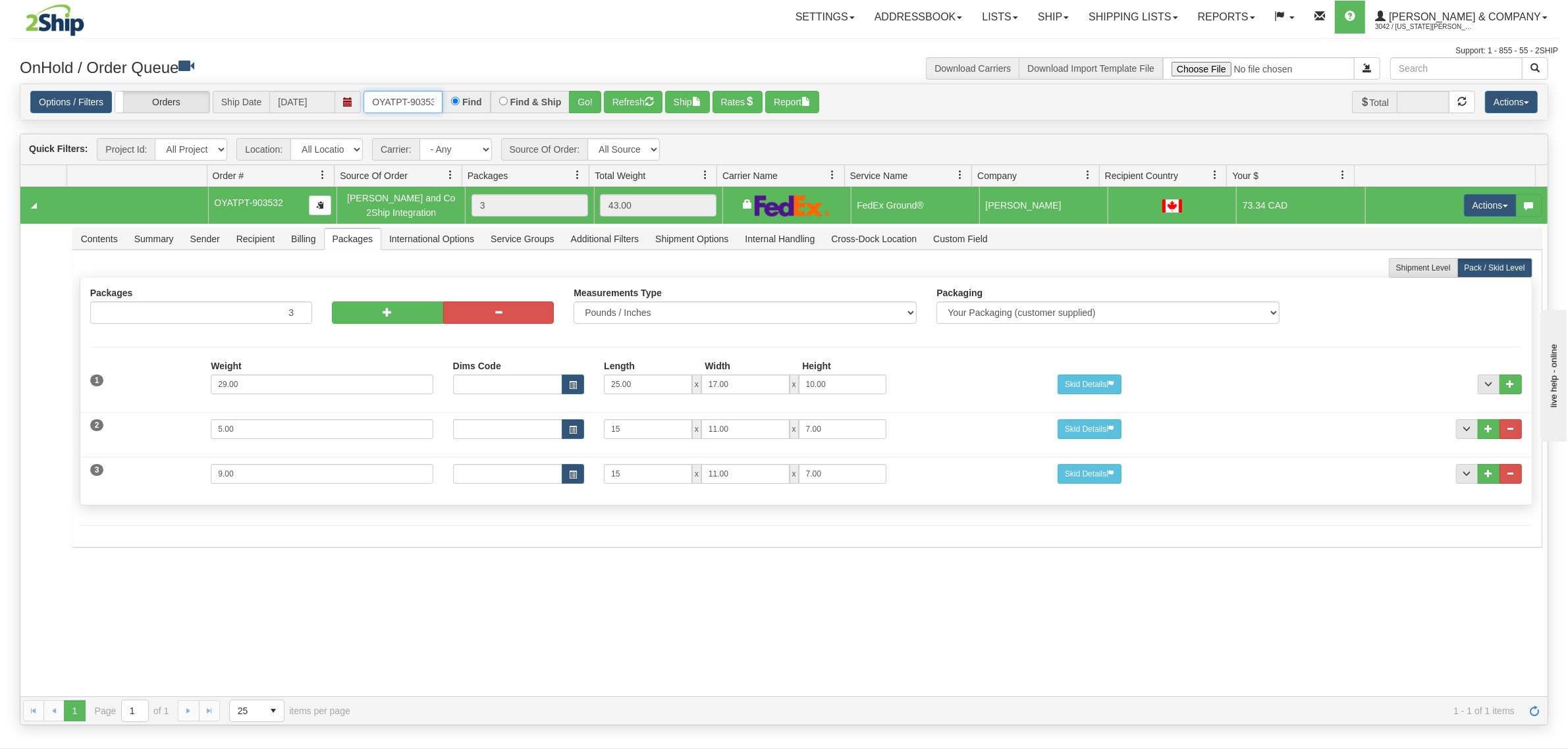
click at [383, 97] on input "OYATPT-903532" at bounding box center [403, 102] width 79 height 22
type input "OYATPT-903513"
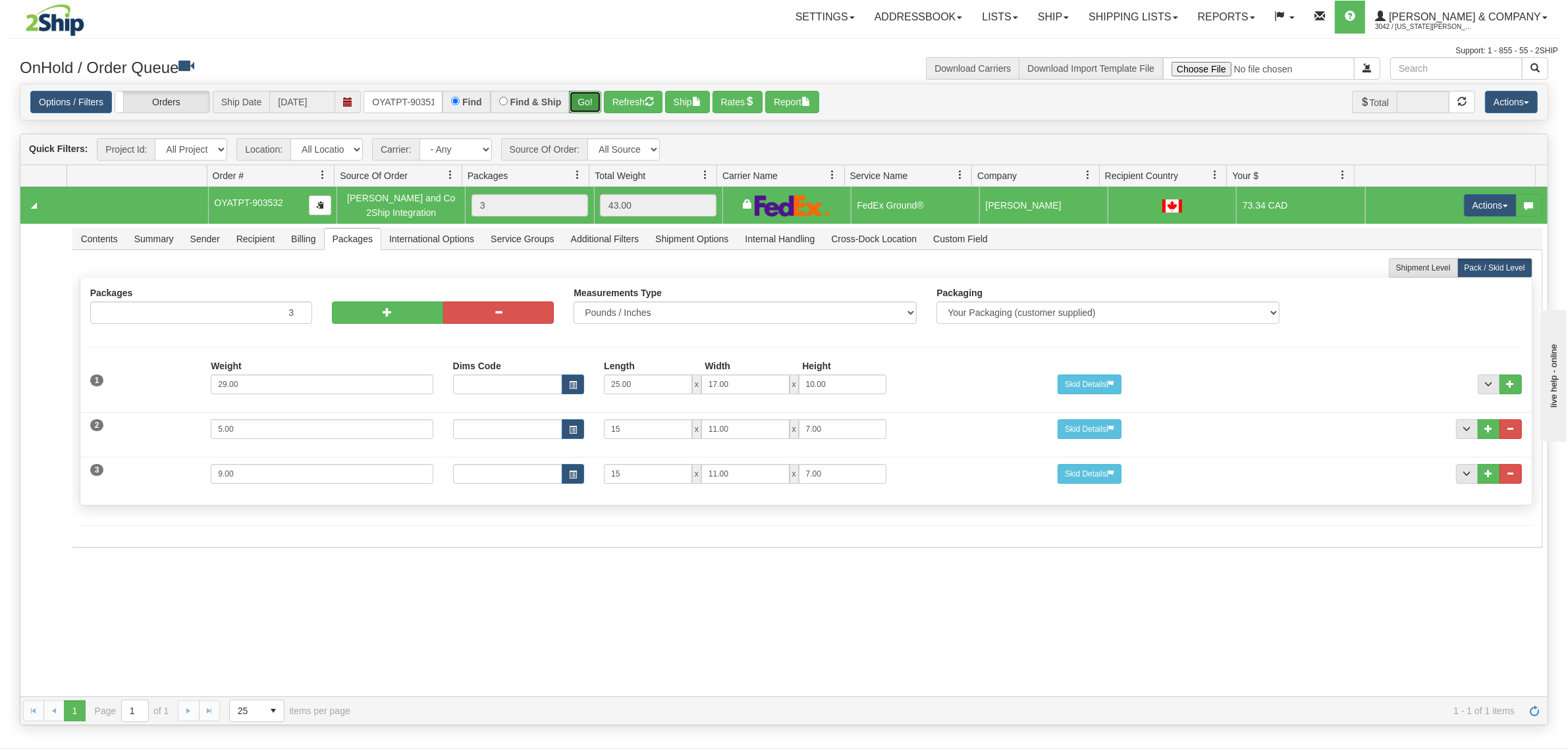
click at [596, 101] on button "Go!" at bounding box center [585, 102] width 33 height 22
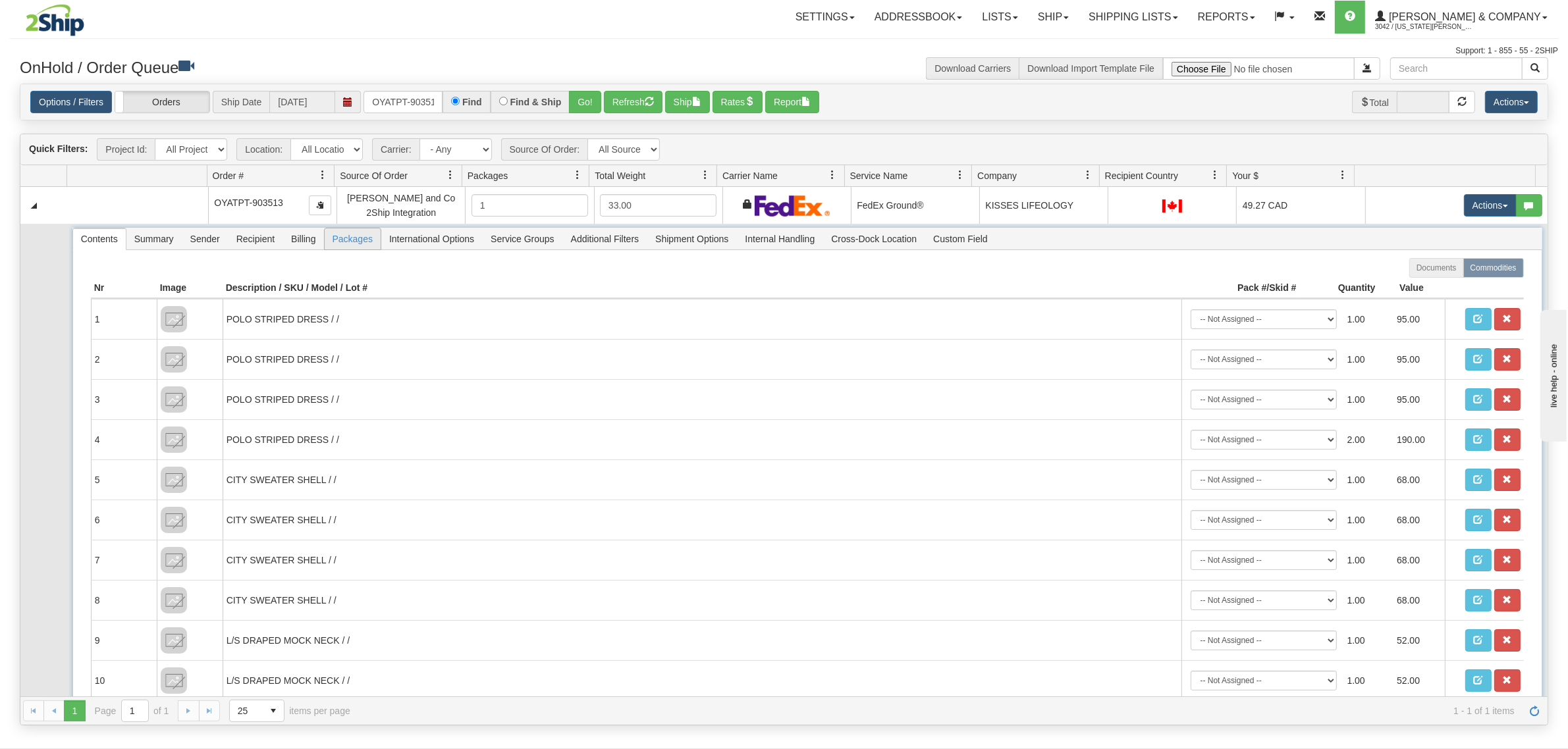
click at [359, 244] on span "Packages" at bounding box center [352, 239] width 56 height 21
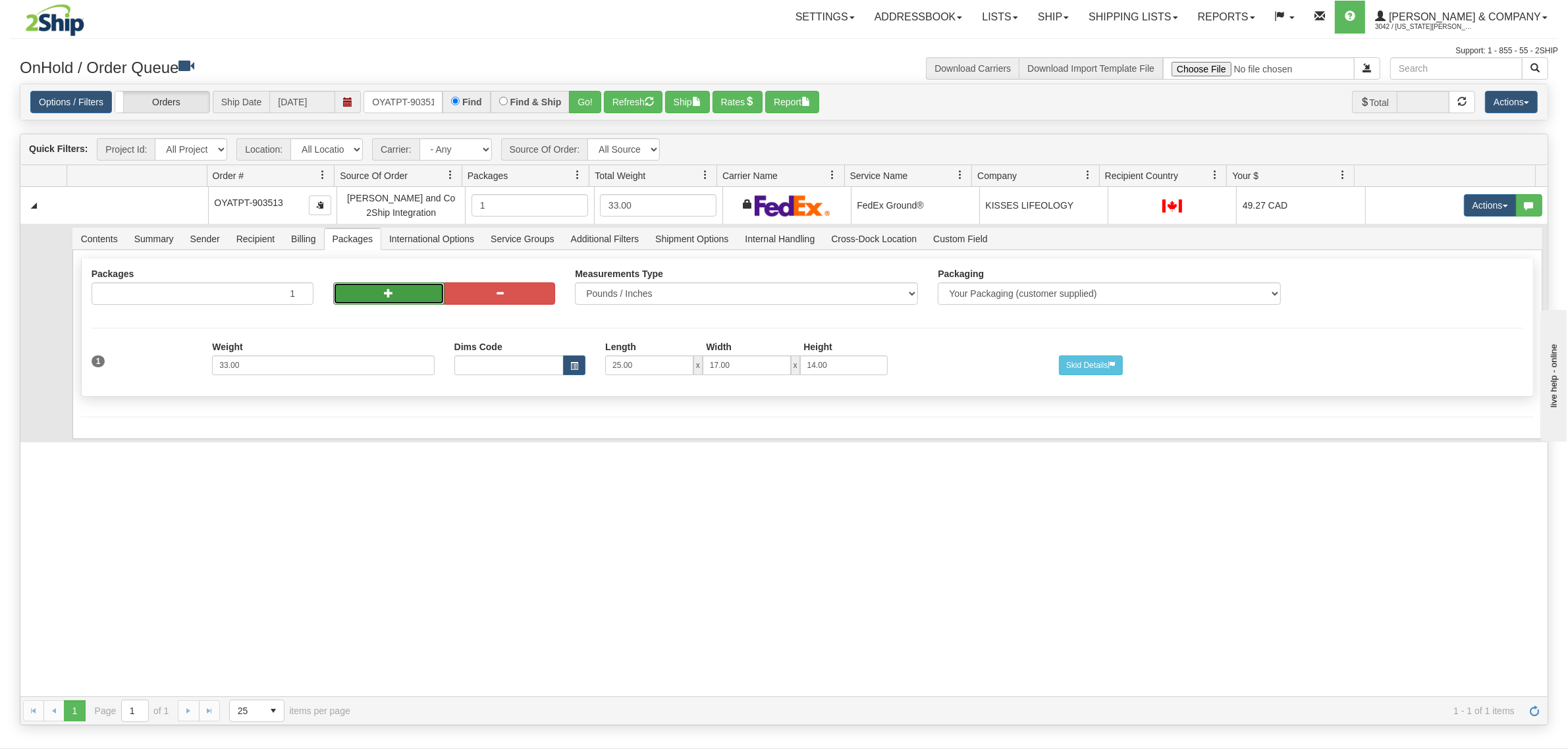
click at [366, 289] on button "button" at bounding box center [389, 293] width 111 height 22
radio input "true"
type input "2"
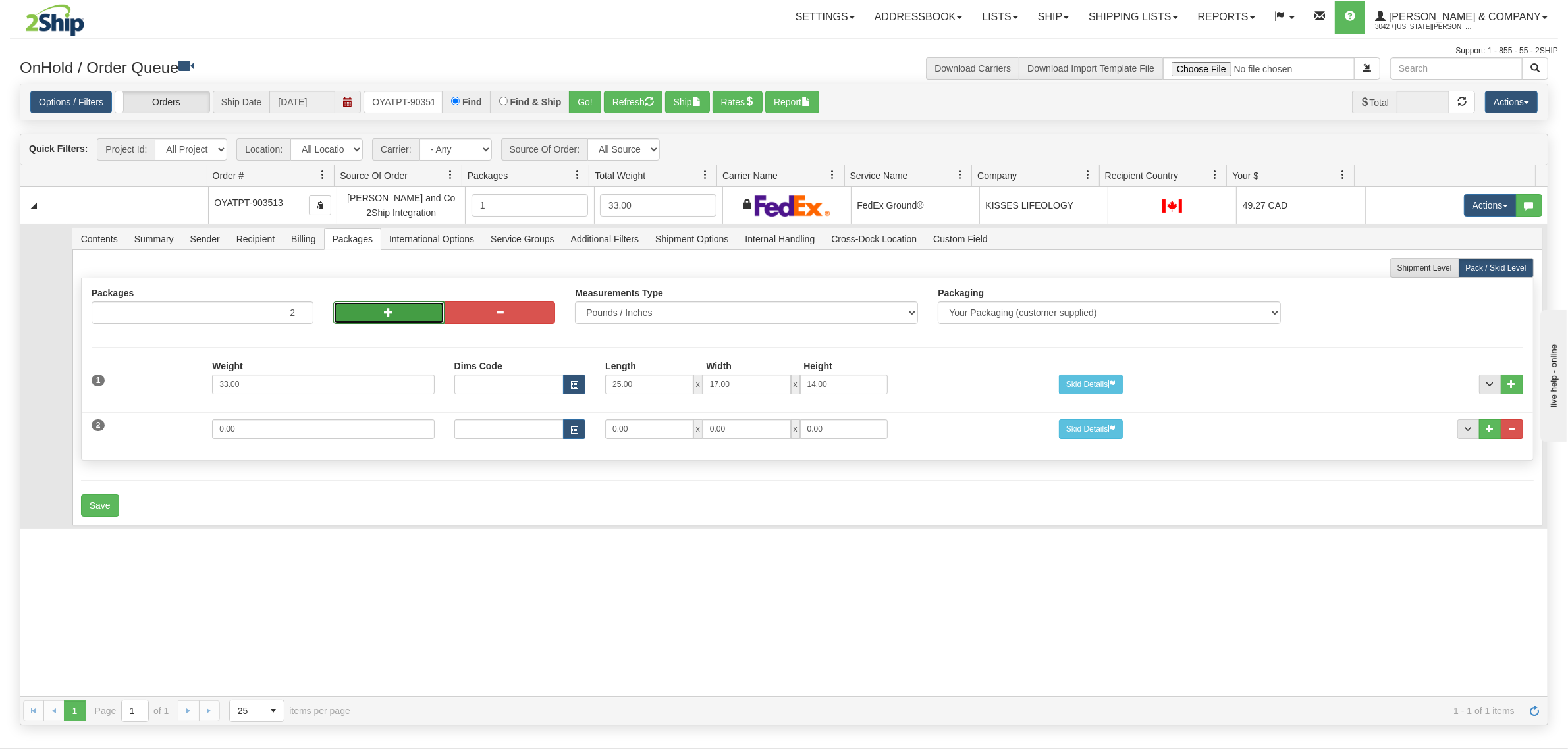
click at [366, 304] on button "button" at bounding box center [389, 313] width 111 height 22
type input "3"
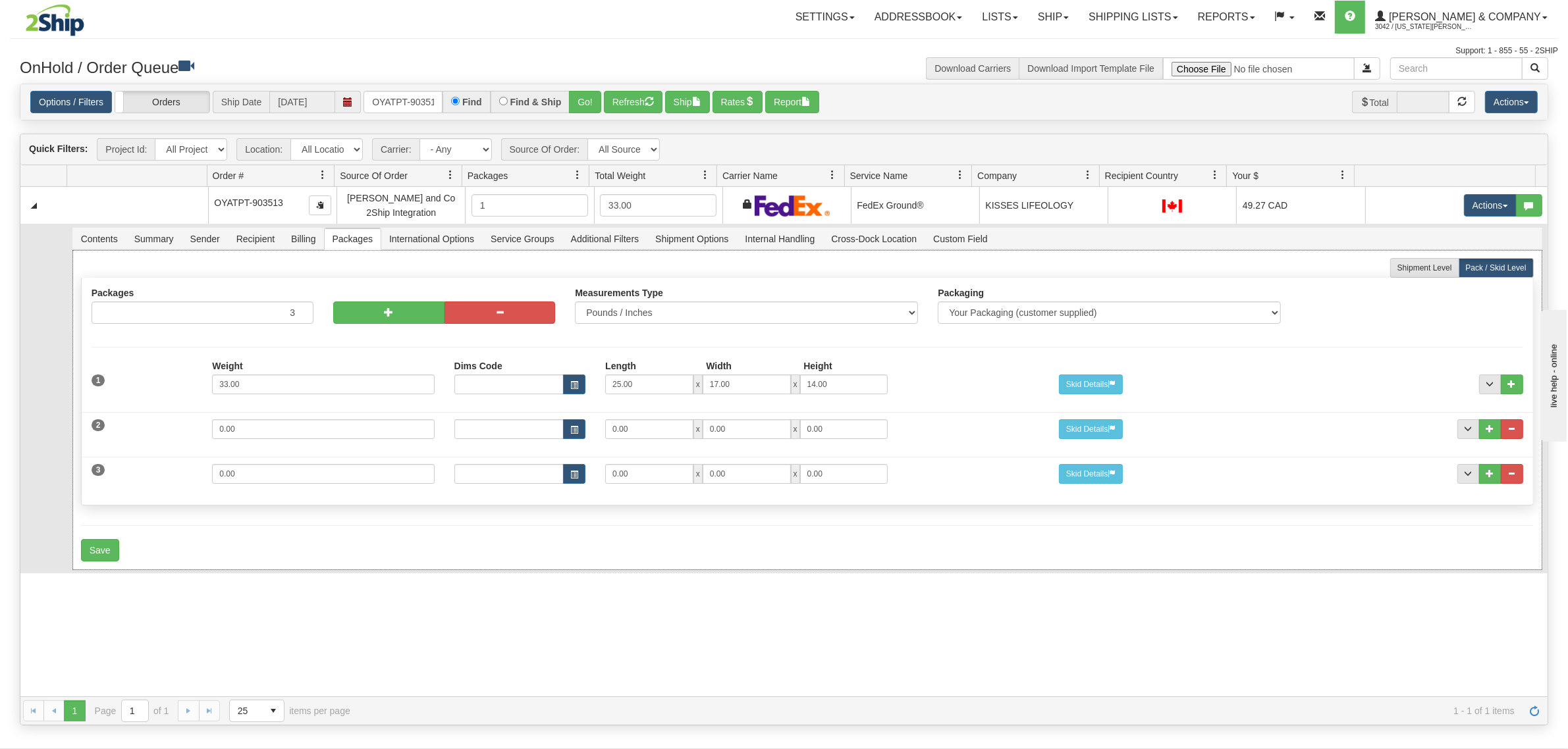
drag, startPoint x: 291, startPoint y: 417, endPoint x: 136, endPoint y: 425, distance: 155.2
click at [136, 425] on div "2 Weight 0.00 Dims Code Length Width Height 0.00 x 0.00 x" at bounding box center [808, 428] width 1451 height 44
drag, startPoint x: 253, startPoint y: 429, endPoint x: 23, endPoint y: 472, distance: 234.0
click at [23, 472] on tr "Contents Summary Sender Recipient Billing Packages International Options Servic…" at bounding box center [783, 399] width 1527 height 350
type input "7"
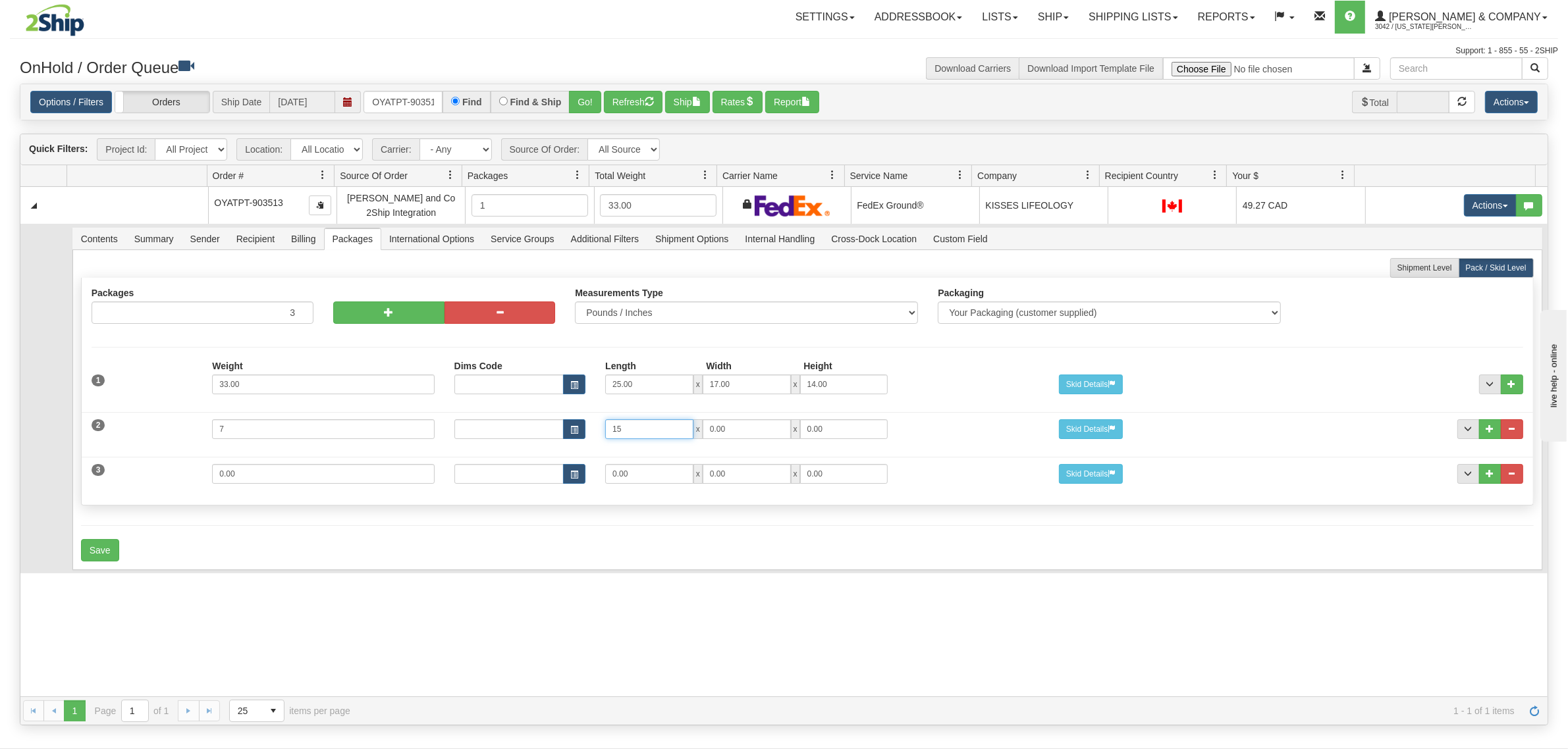
type input "15"
type input "11"
type input "7"
click at [92, 467] on div "3 Weight 0.00 Dims Code Length Width Height 0.00 x 0.00 x" at bounding box center [808, 472] width 1451 height 44
drag, startPoint x: 264, startPoint y: 466, endPoint x: 146, endPoint y: 466, distance: 118.0
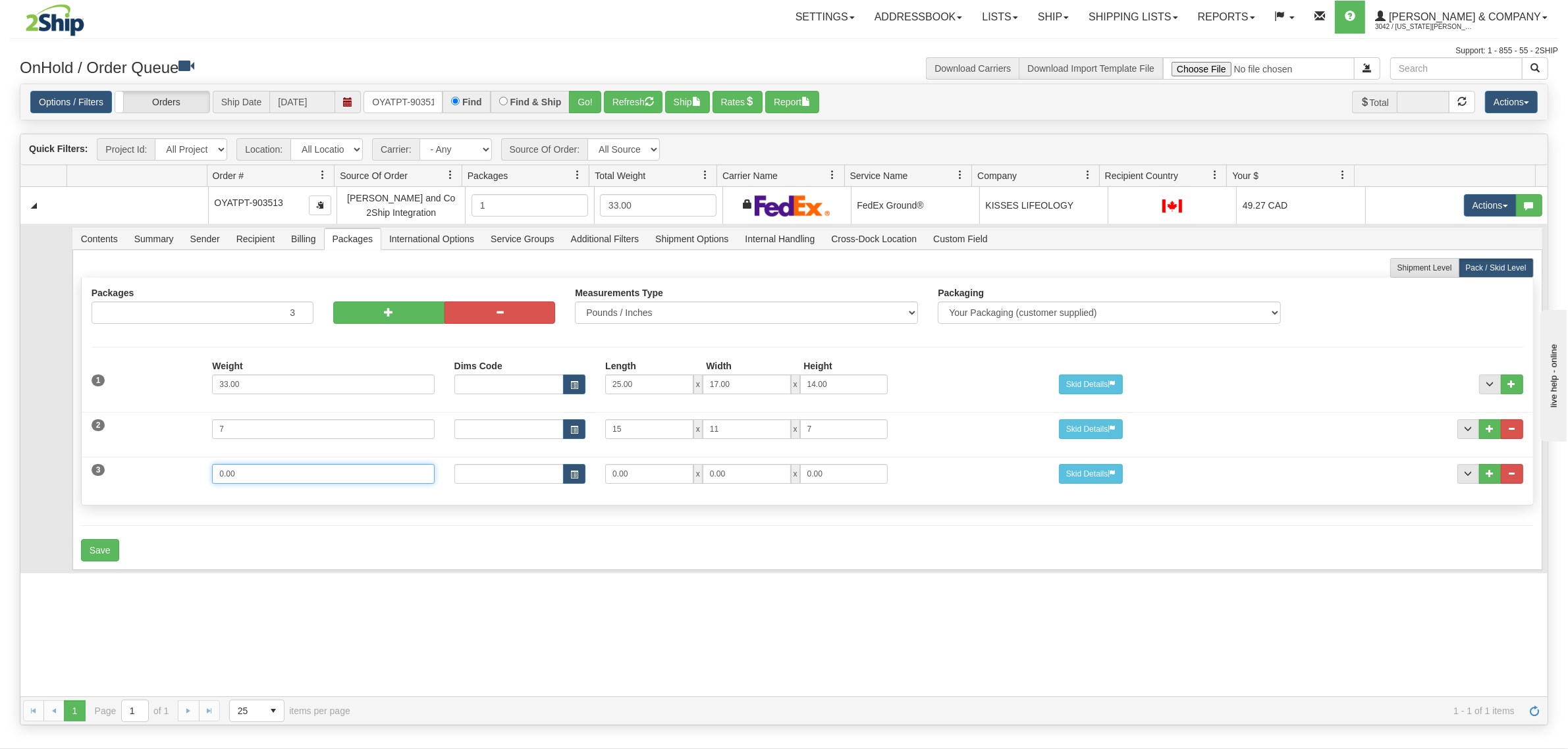
click at [146, 466] on div "3 Weight 0.00 Dims Code Length Width Height 0.00 x 0.00 x" at bounding box center [808, 472] width 1451 height 44
type input "3"
type input "13"
type input "10"
type input "4"
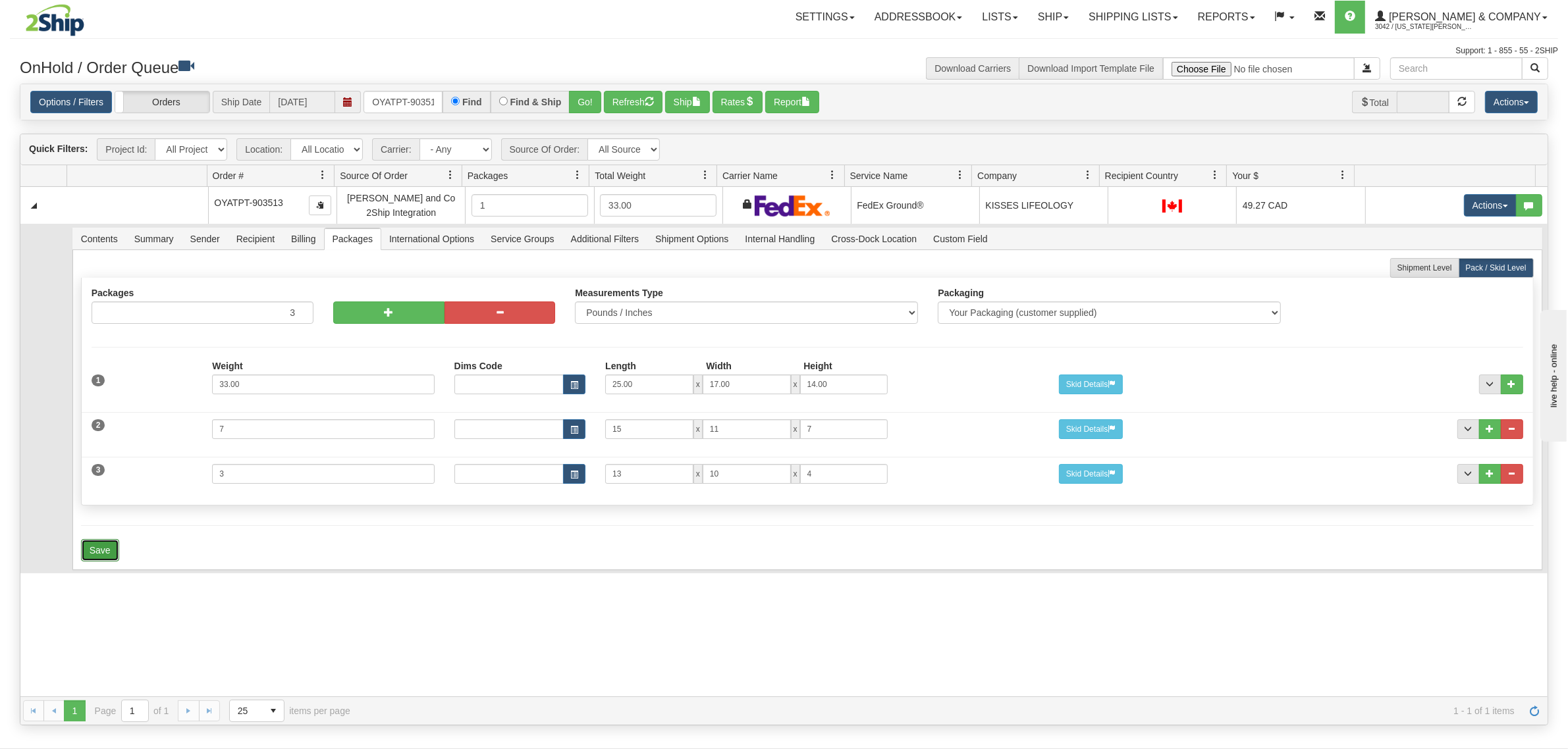
click at [99, 554] on button "Save" at bounding box center [100, 550] width 38 height 22
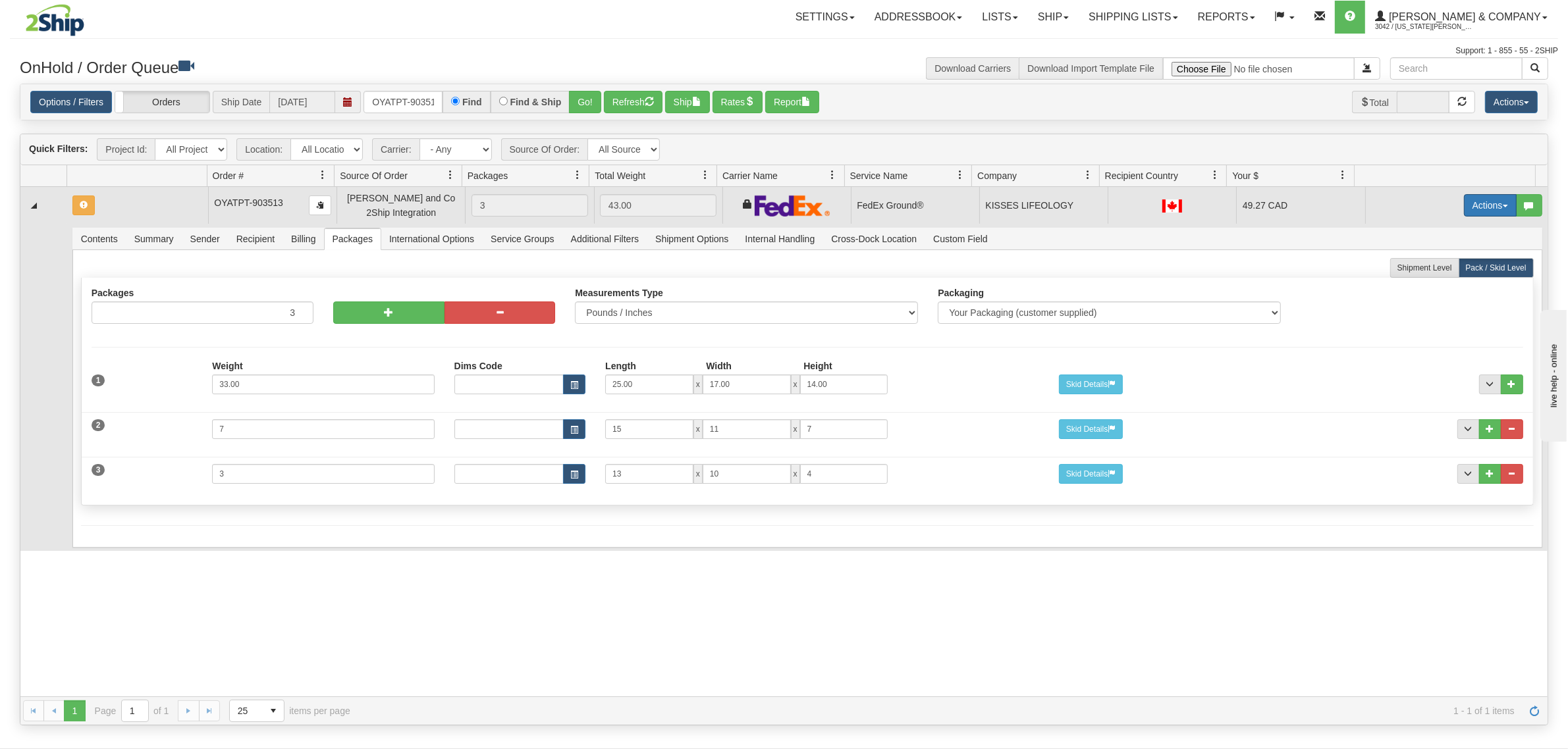
click at [1464, 200] on button "Actions" at bounding box center [1490, 205] width 53 height 22
click at [1432, 247] on span "Refresh Rates" at bounding box center [1458, 247] width 68 height 10
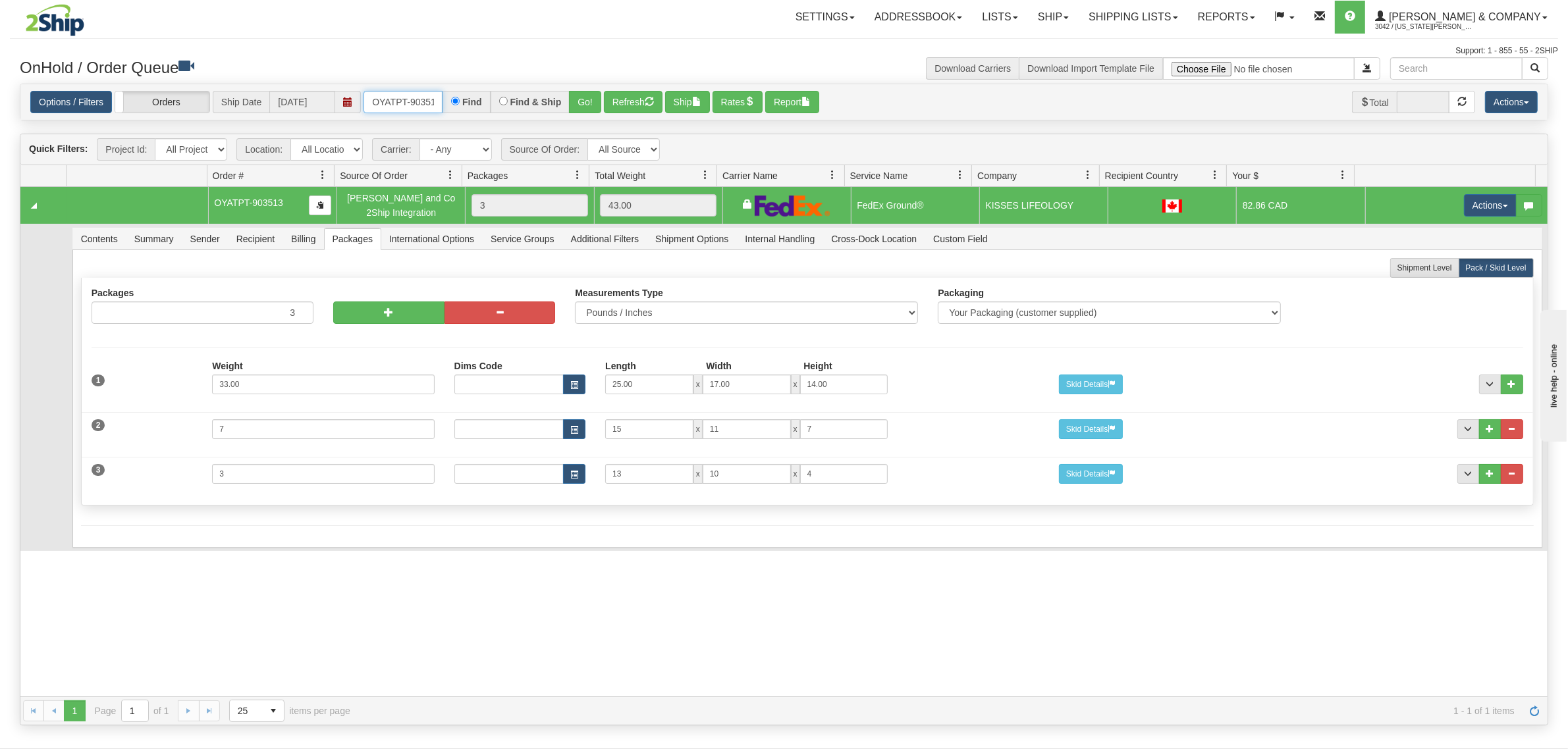
click at [413, 97] on input "OYATPT-903513" at bounding box center [403, 102] width 79 height 22
type input "OYATPT-903502"
click at [577, 99] on button "Go!" at bounding box center [585, 102] width 33 height 22
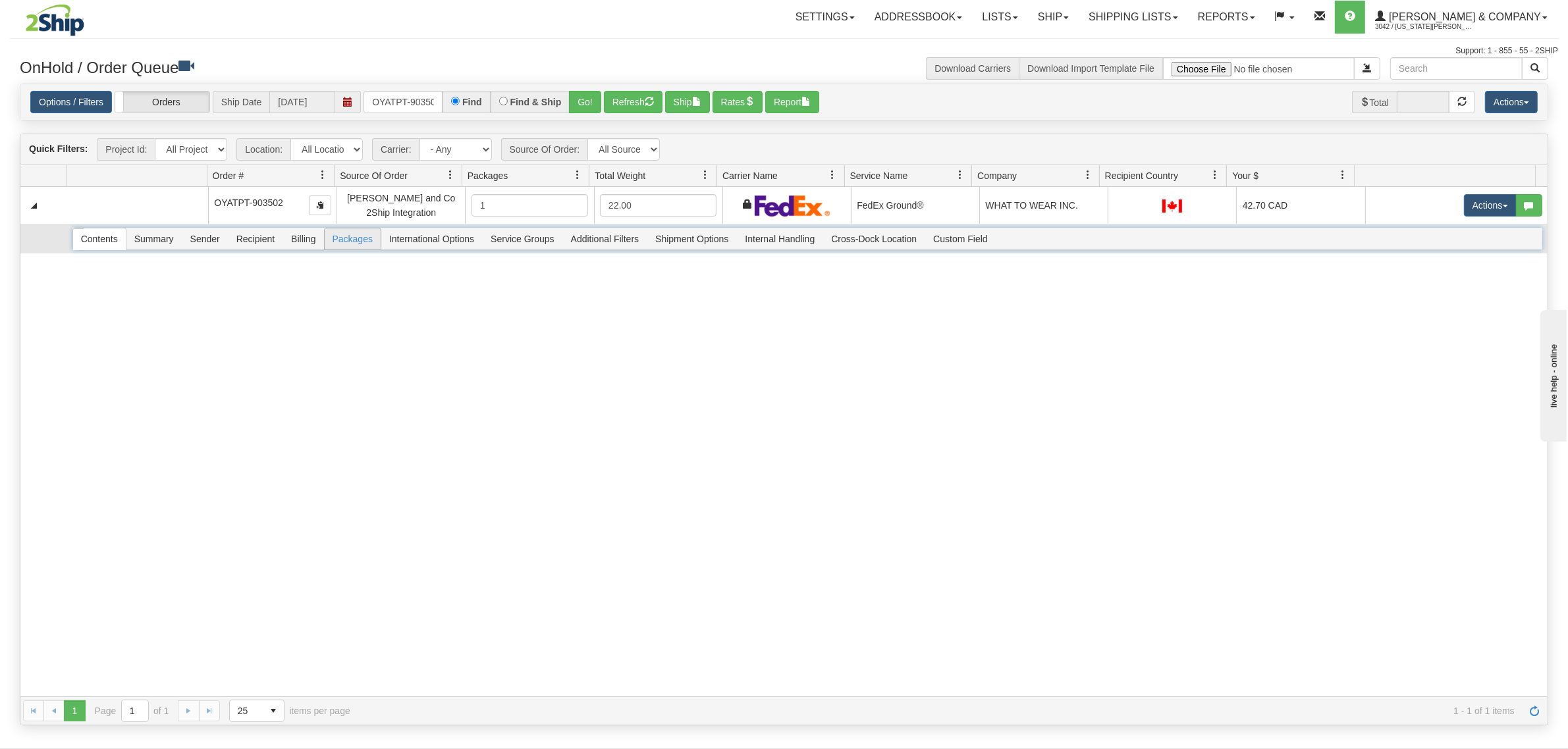
click at [342, 241] on span "Packages" at bounding box center [352, 239] width 56 height 21
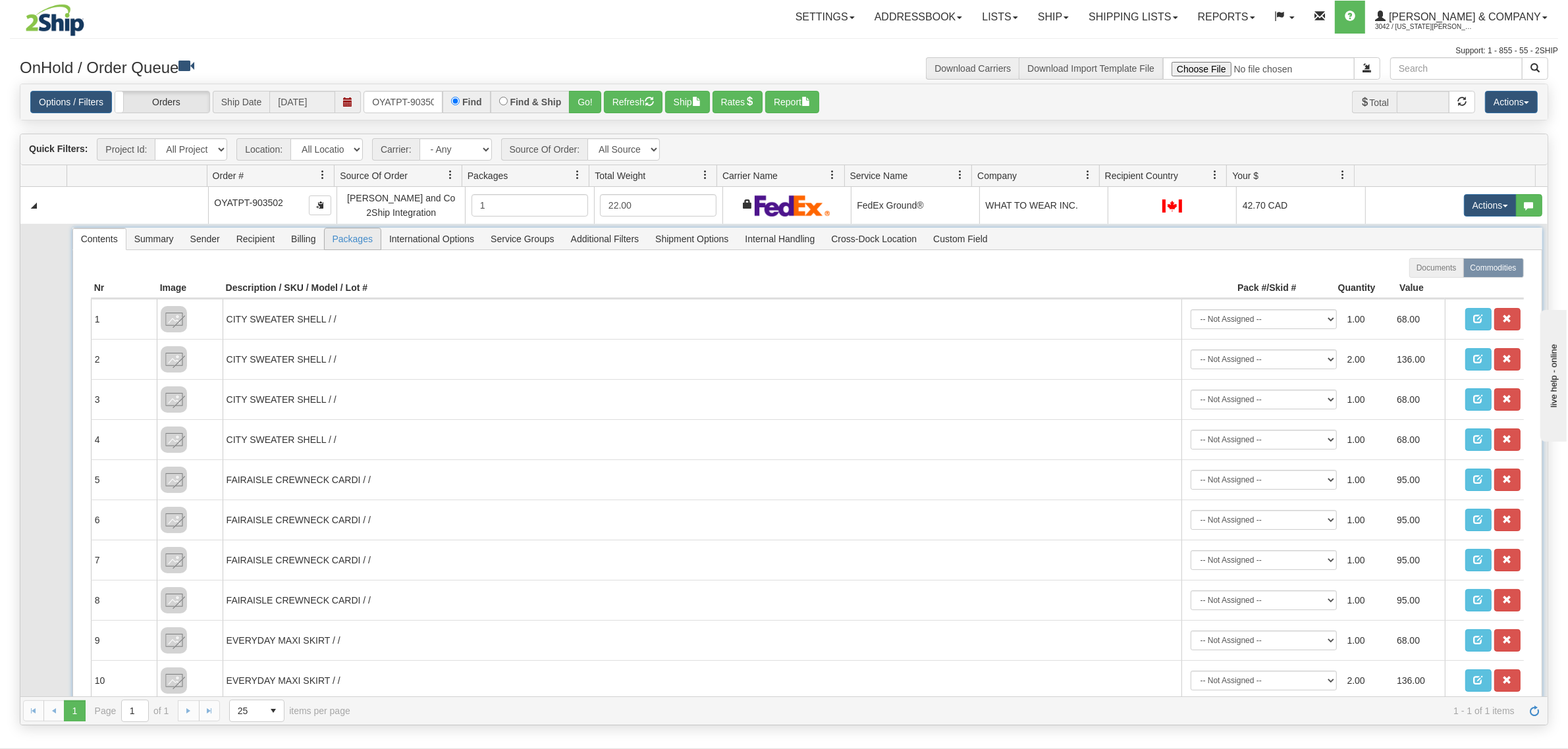
click at [343, 241] on span "Packages" at bounding box center [352, 239] width 56 height 21
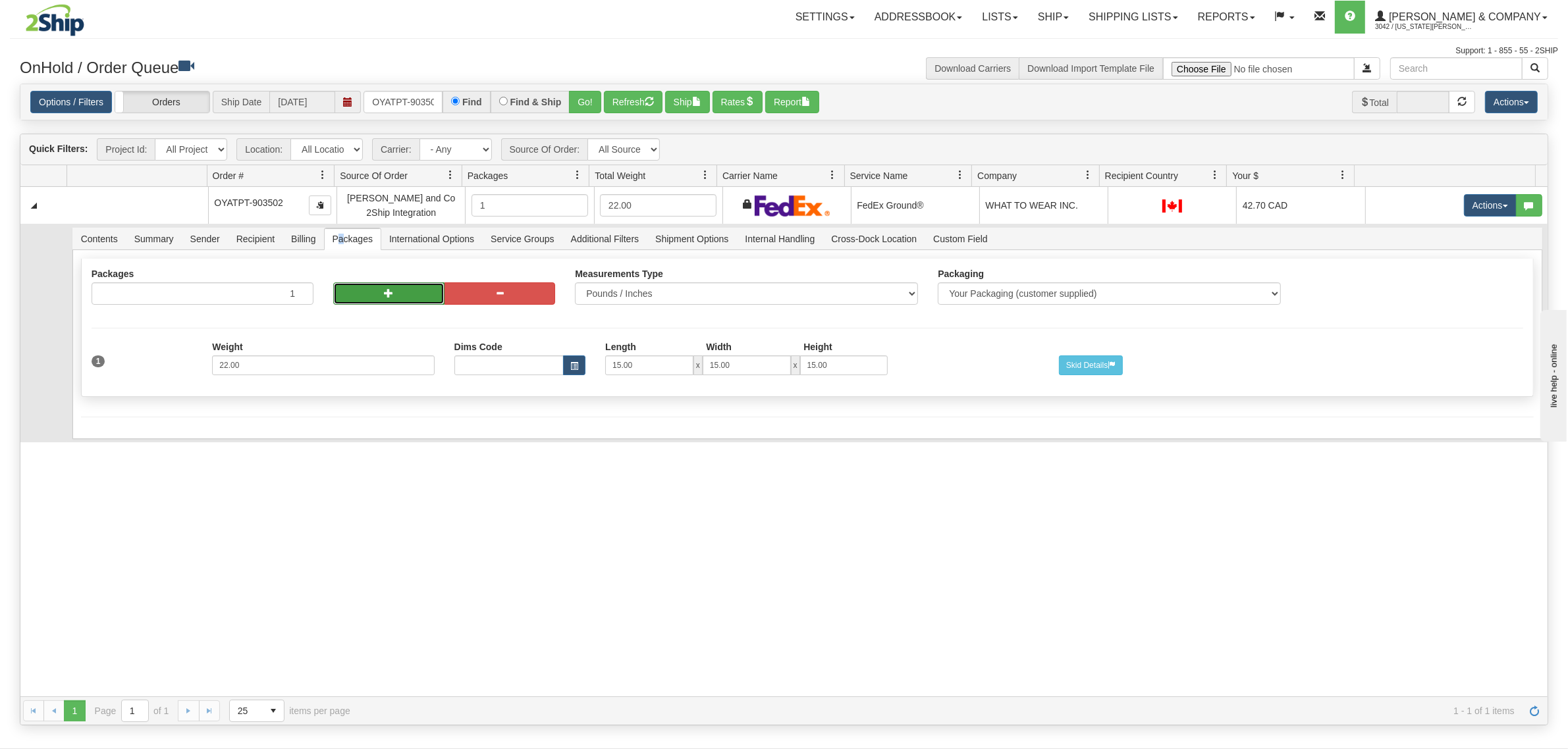
click at [364, 293] on button "button" at bounding box center [389, 293] width 111 height 22
radio input "true"
type input "2"
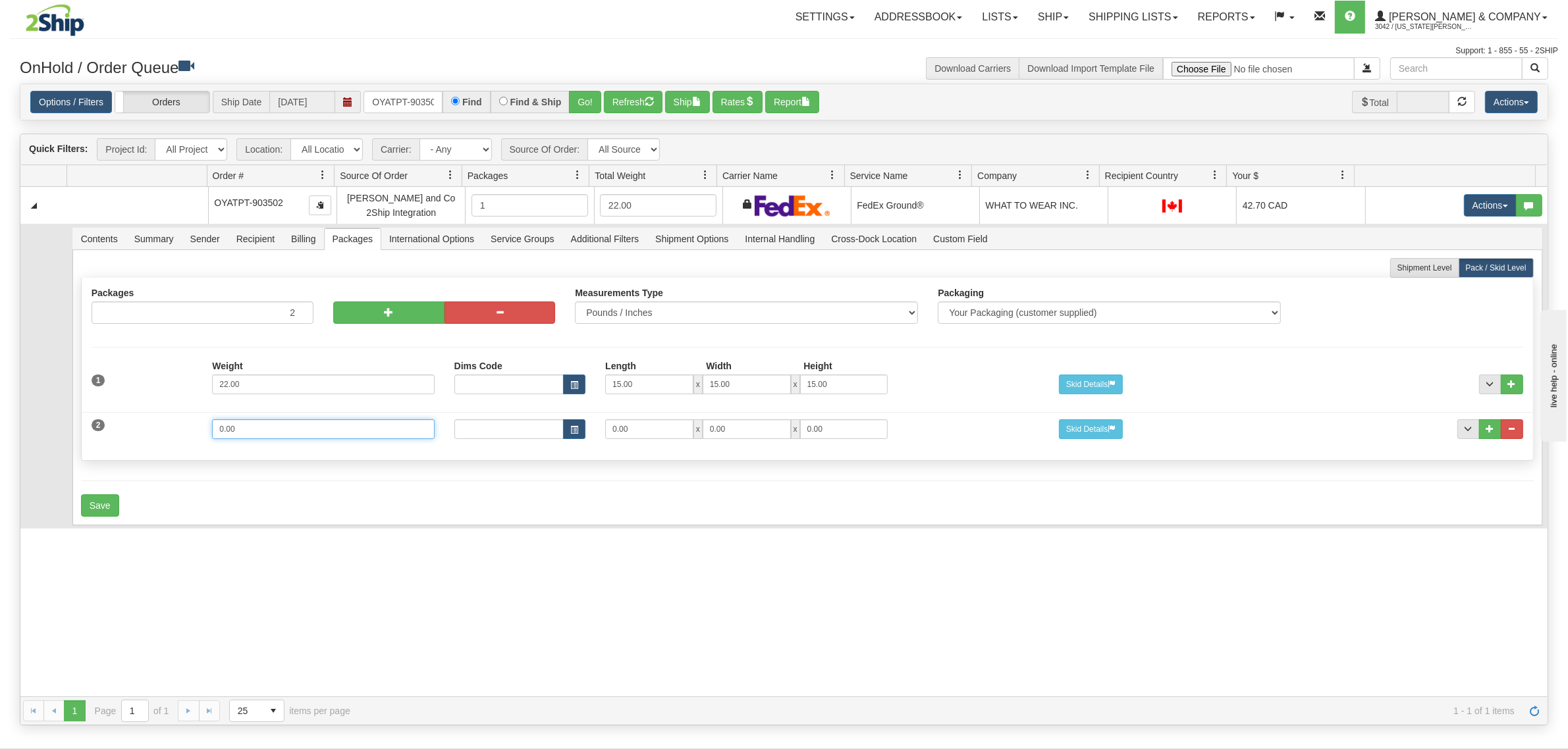
drag, startPoint x: 281, startPoint y: 429, endPoint x: 137, endPoint y: 436, distance: 144.2
click at [137, 436] on div "2 Weight 0.00 Dims Code Length Width Height 0.00 x 0.00 x" at bounding box center [808, 428] width 1451 height 44
type input "18"
type input "15"
type input "11"
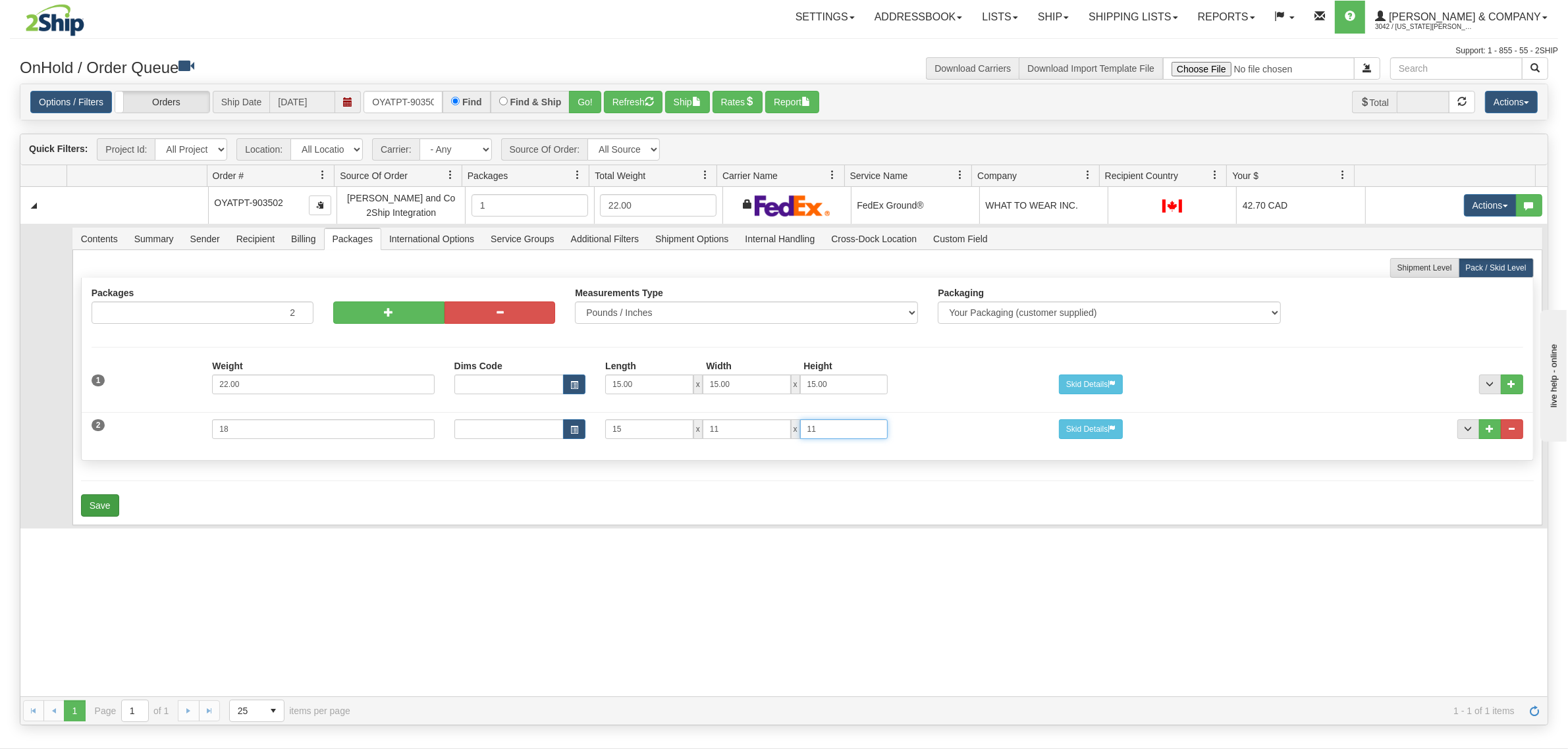
type input "11"
click at [101, 508] on button "Save" at bounding box center [100, 506] width 38 height 22
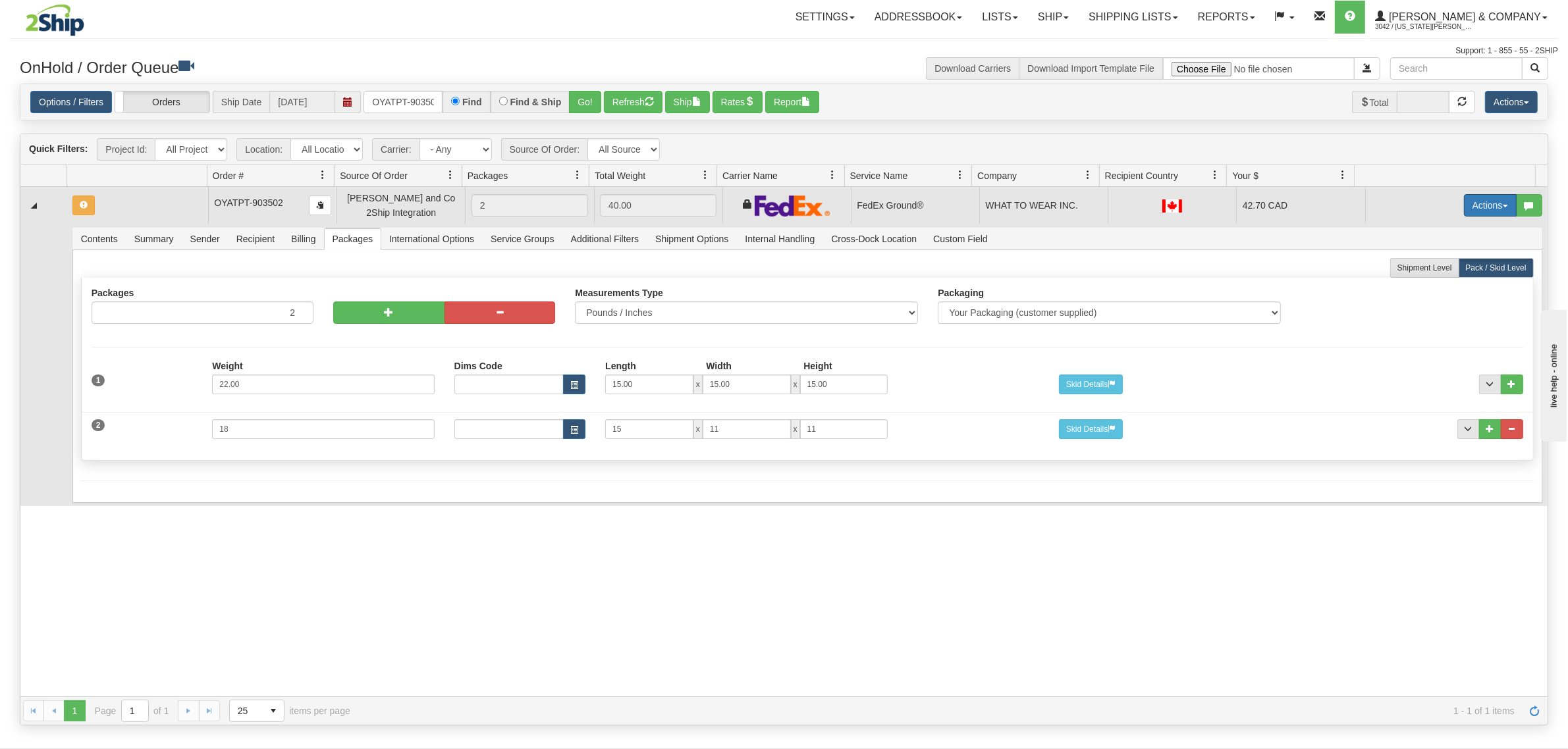
click at [1482, 207] on button "Actions" at bounding box center [1490, 205] width 53 height 22
click at [1447, 243] on span "Refresh Rates" at bounding box center [1458, 247] width 68 height 10
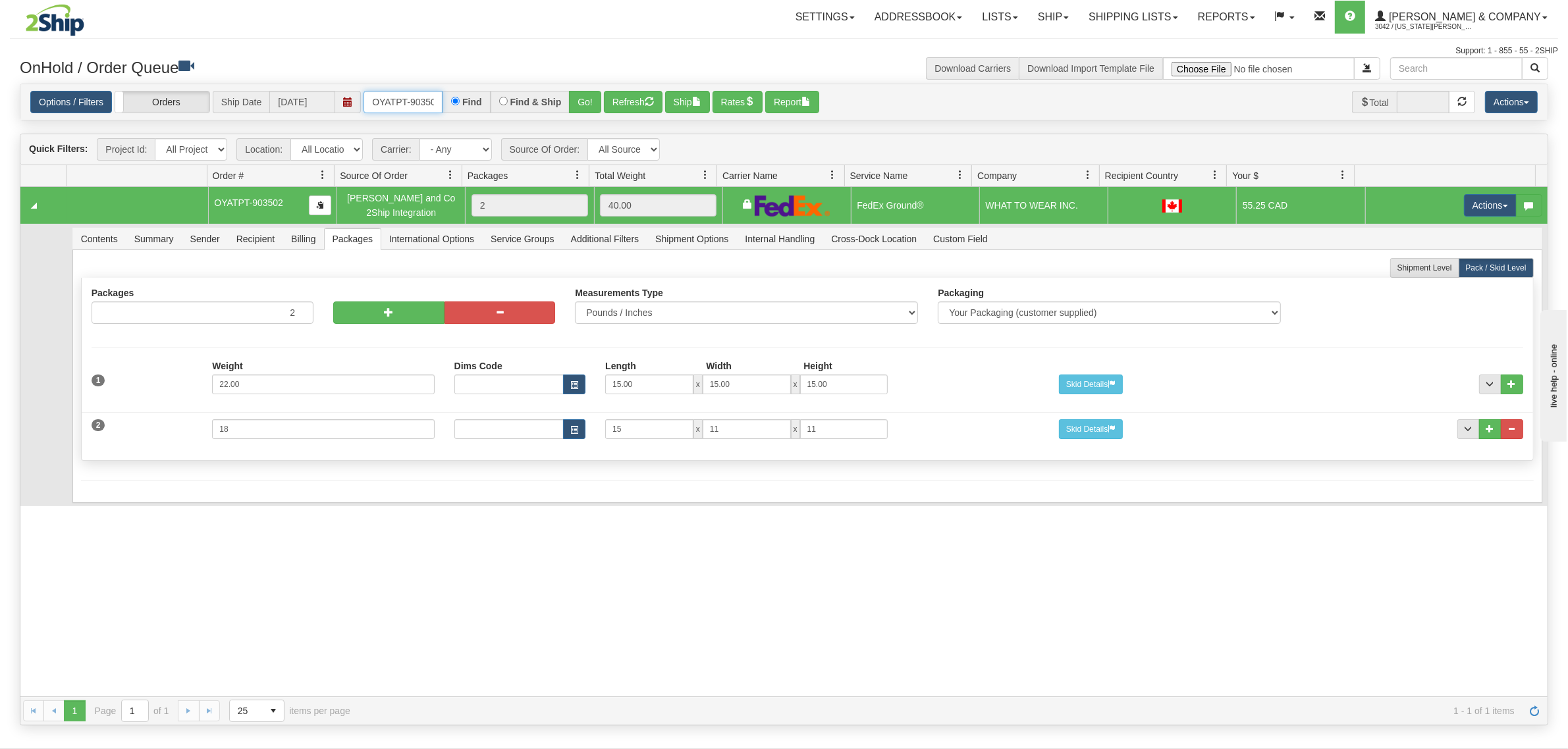
click at [382, 94] on input "OYATPT-903502" at bounding box center [403, 102] width 79 height 22
type input "OYATPT-903493"
click at [583, 106] on button "Go!" at bounding box center [585, 102] width 33 height 22
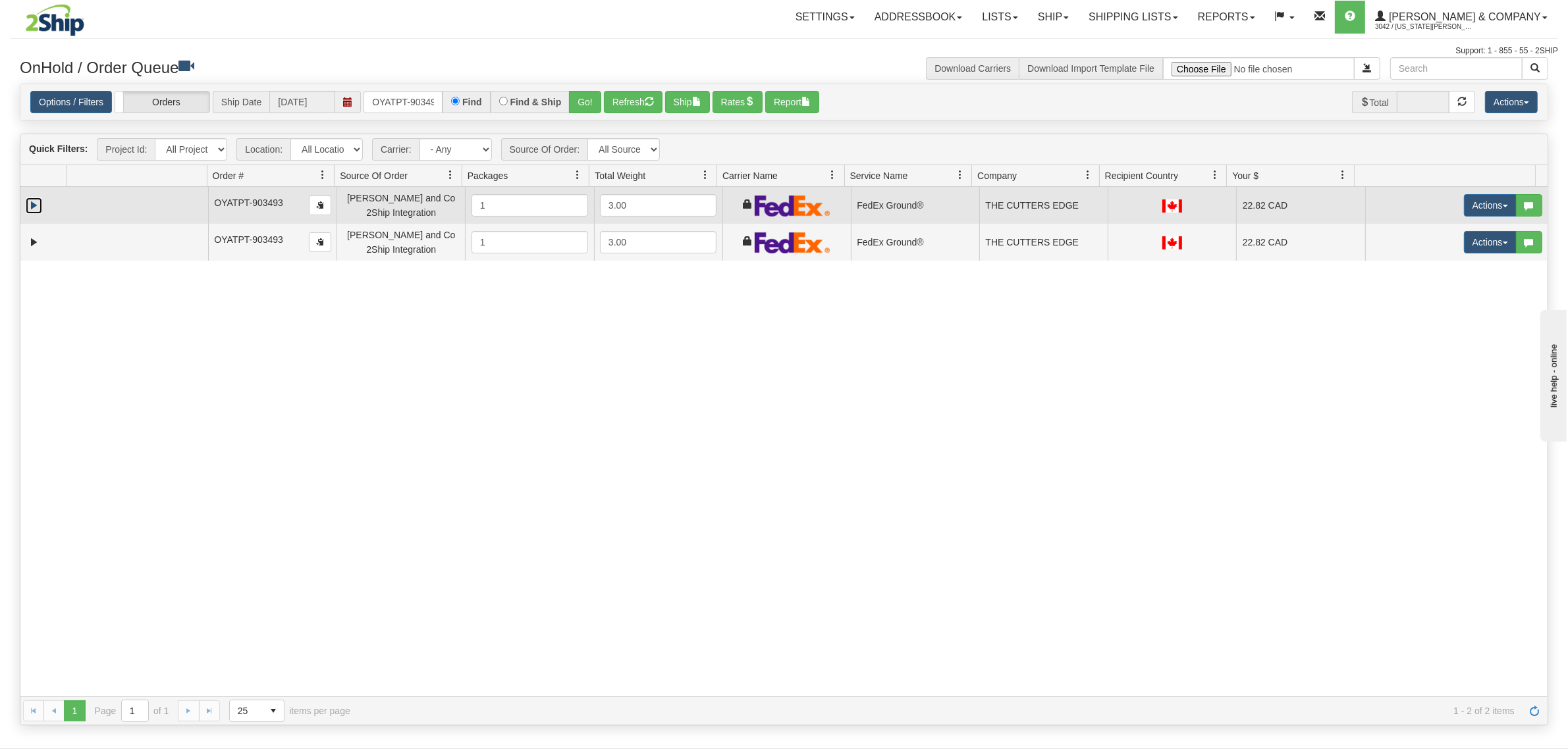
click at [35, 206] on link "Expand" at bounding box center [34, 206] width 17 height 17
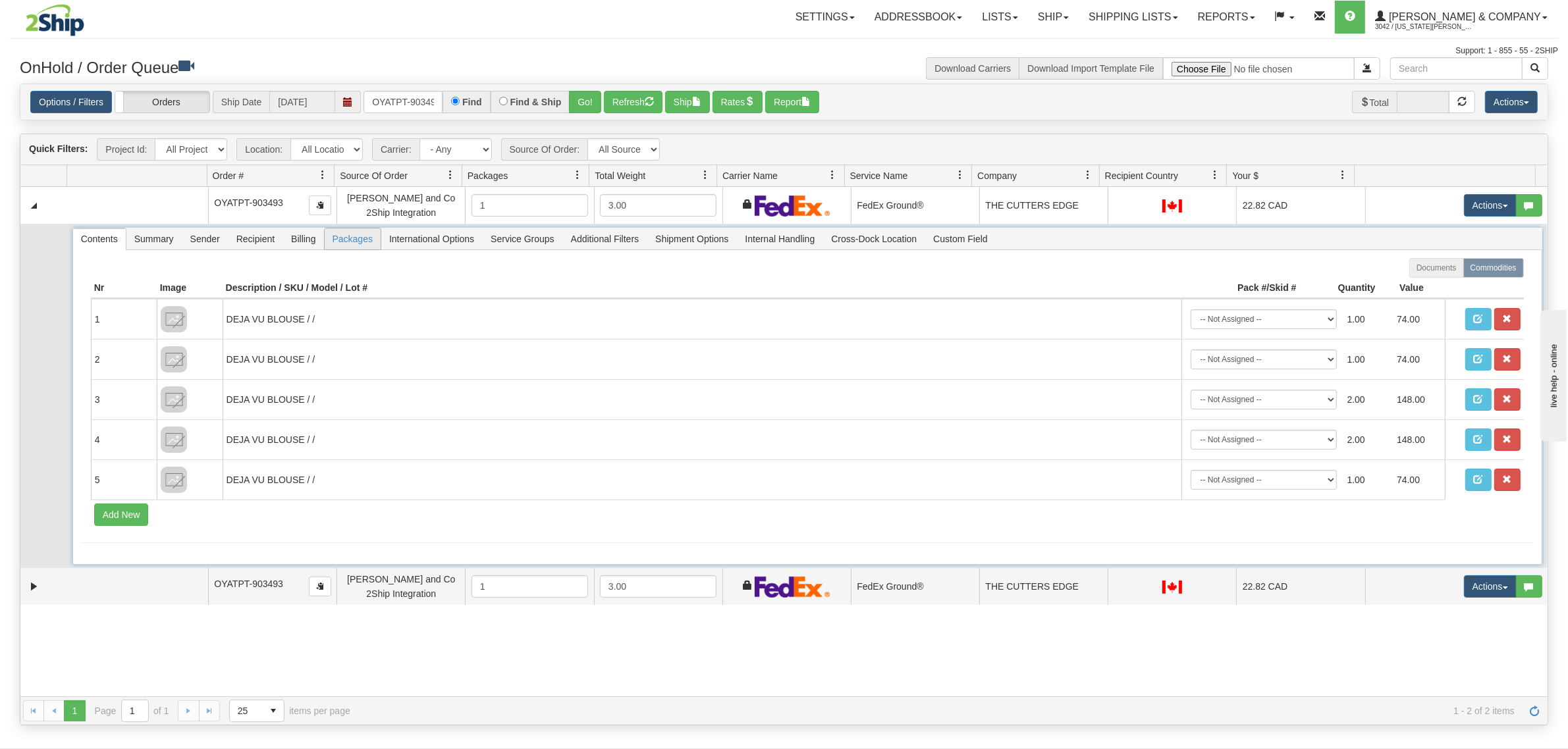
click at [355, 234] on span "Packages" at bounding box center [352, 239] width 56 height 21
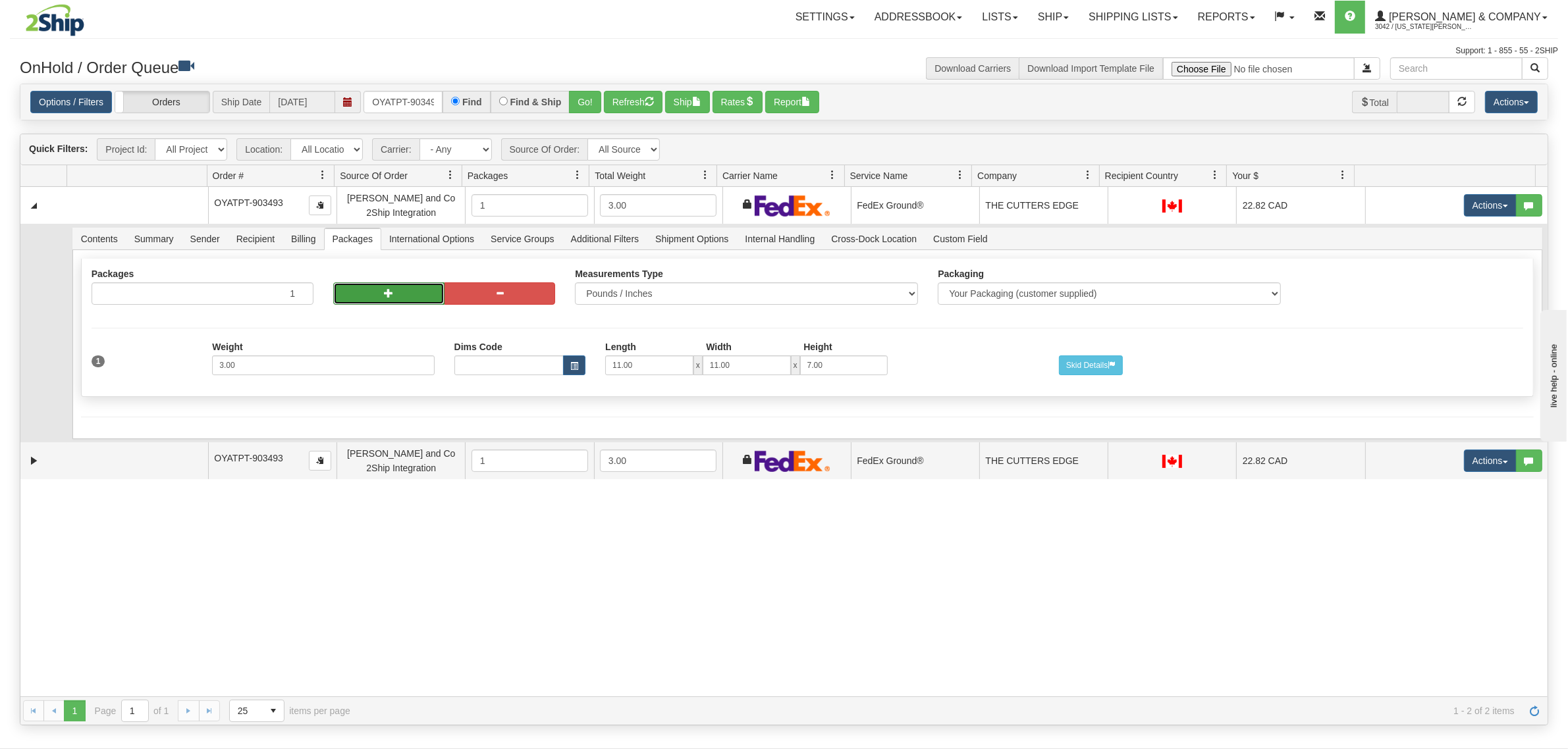
click at [356, 285] on button "button" at bounding box center [389, 293] width 111 height 22
radio input "true"
type input "2"
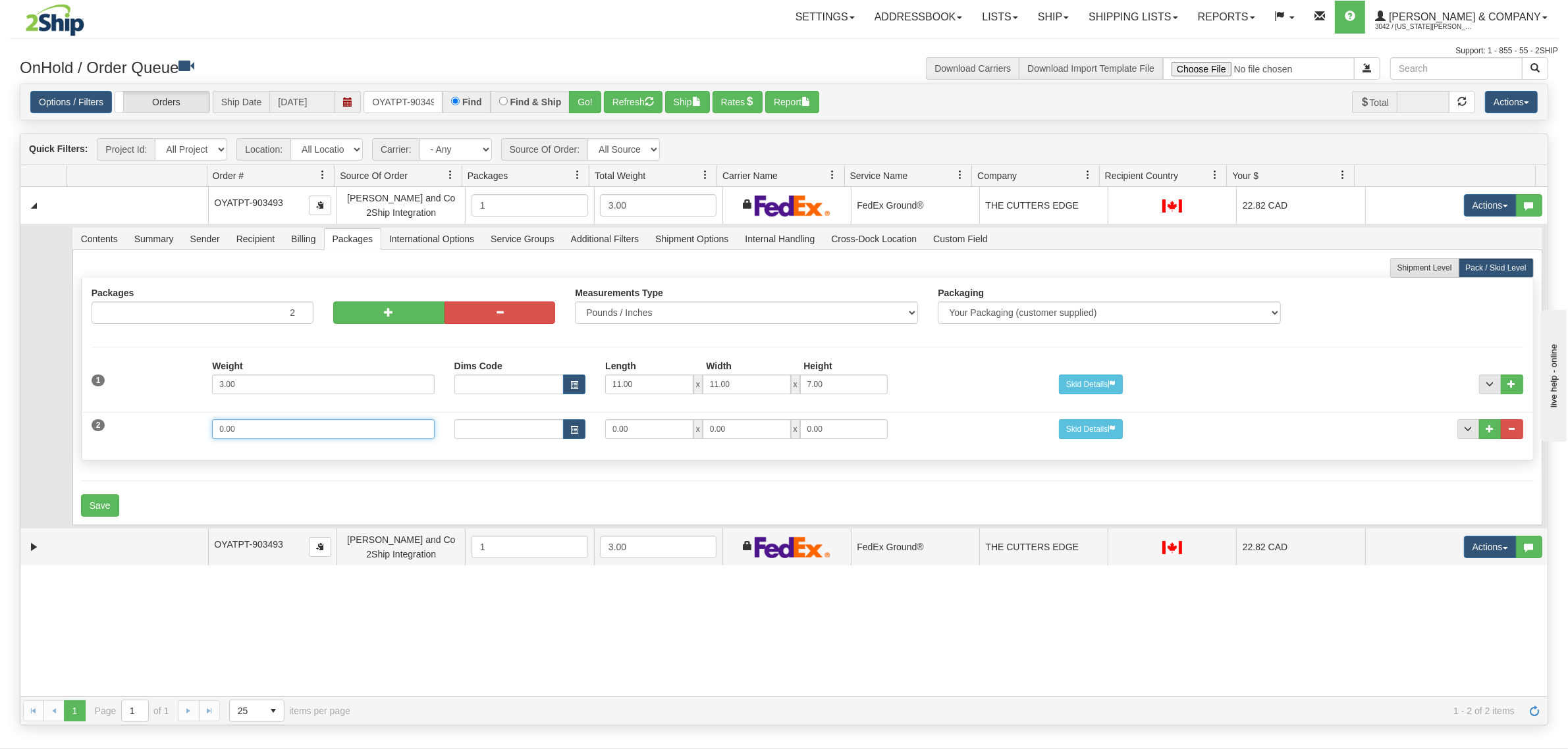
drag, startPoint x: 267, startPoint y: 432, endPoint x: 142, endPoint y: 438, distance: 125.1
click at [142, 438] on div "2 Weight 0.00 Dims Code Length Width Height 0.00 x 0.00 x" at bounding box center [808, 428] width 1451 height 44
type input "5"
type input "15"
type input "11"
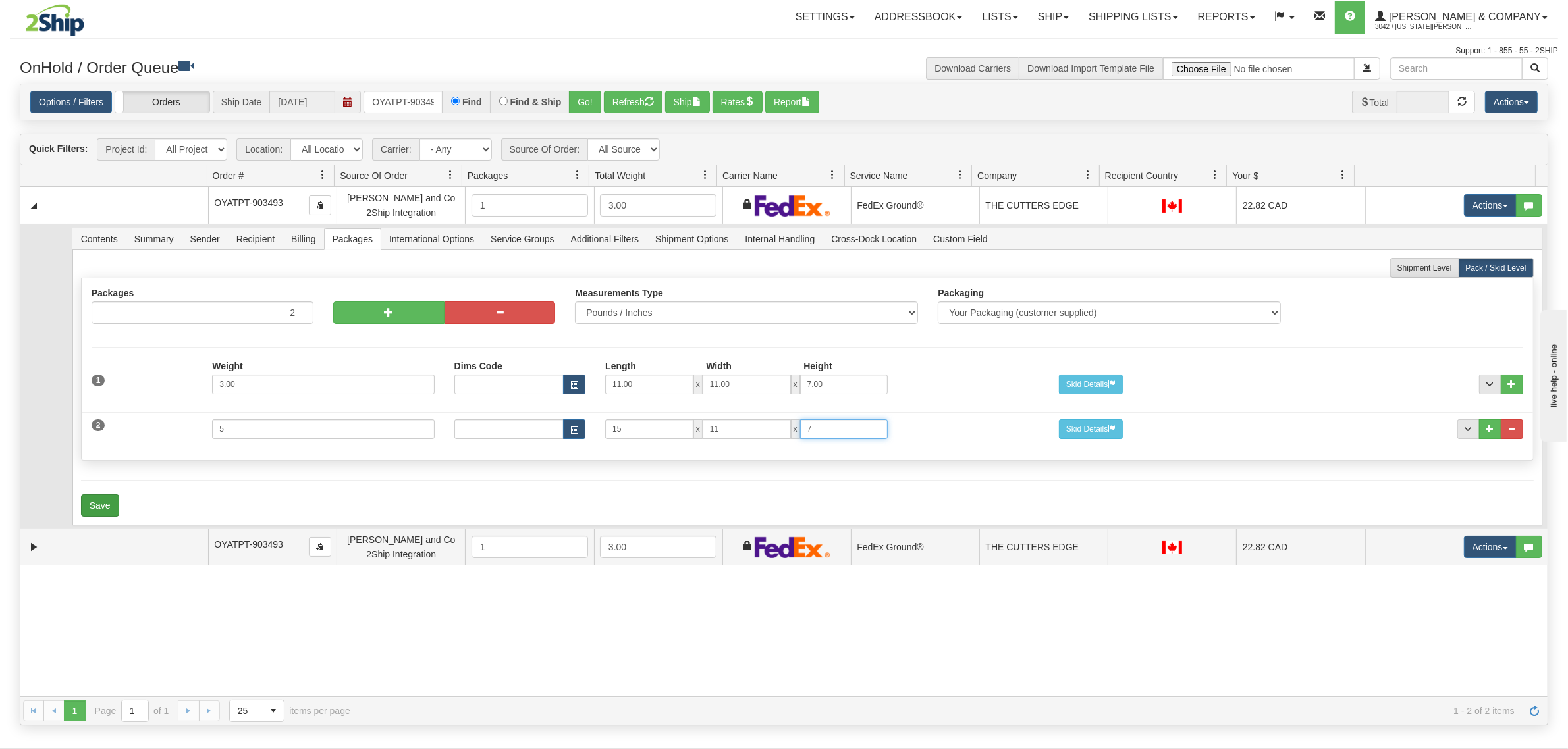
type input "7"
click at [110, 496] on button "Save" at bounding box center [100, 506] width 38 height 22
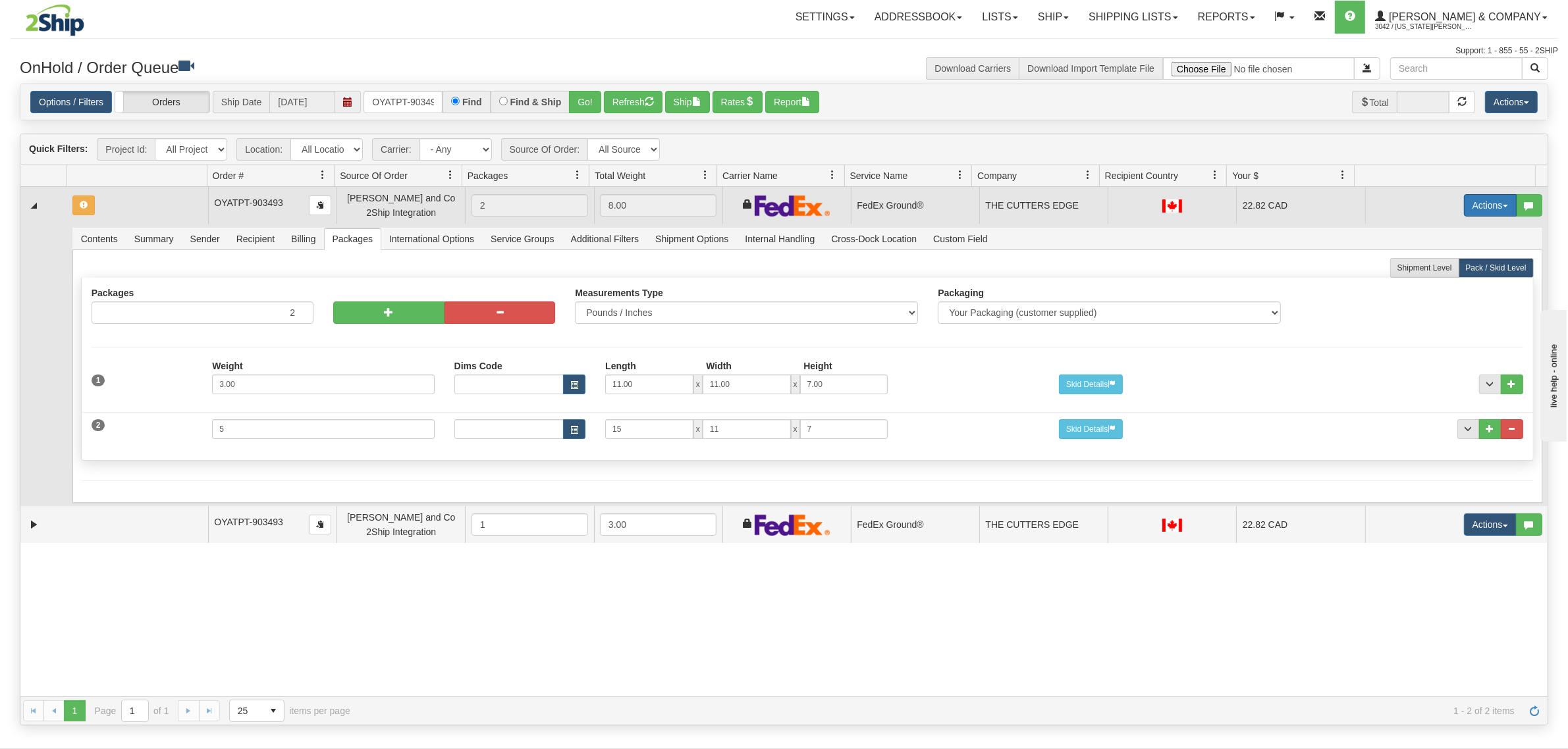
click at [1476, 204] on button "Actions" at bounding box center [1490, 205] width 53 height 22
click at [1438, 250] on span "Refresh Rates" at bounding box center [1458, 247] width 68 height 10
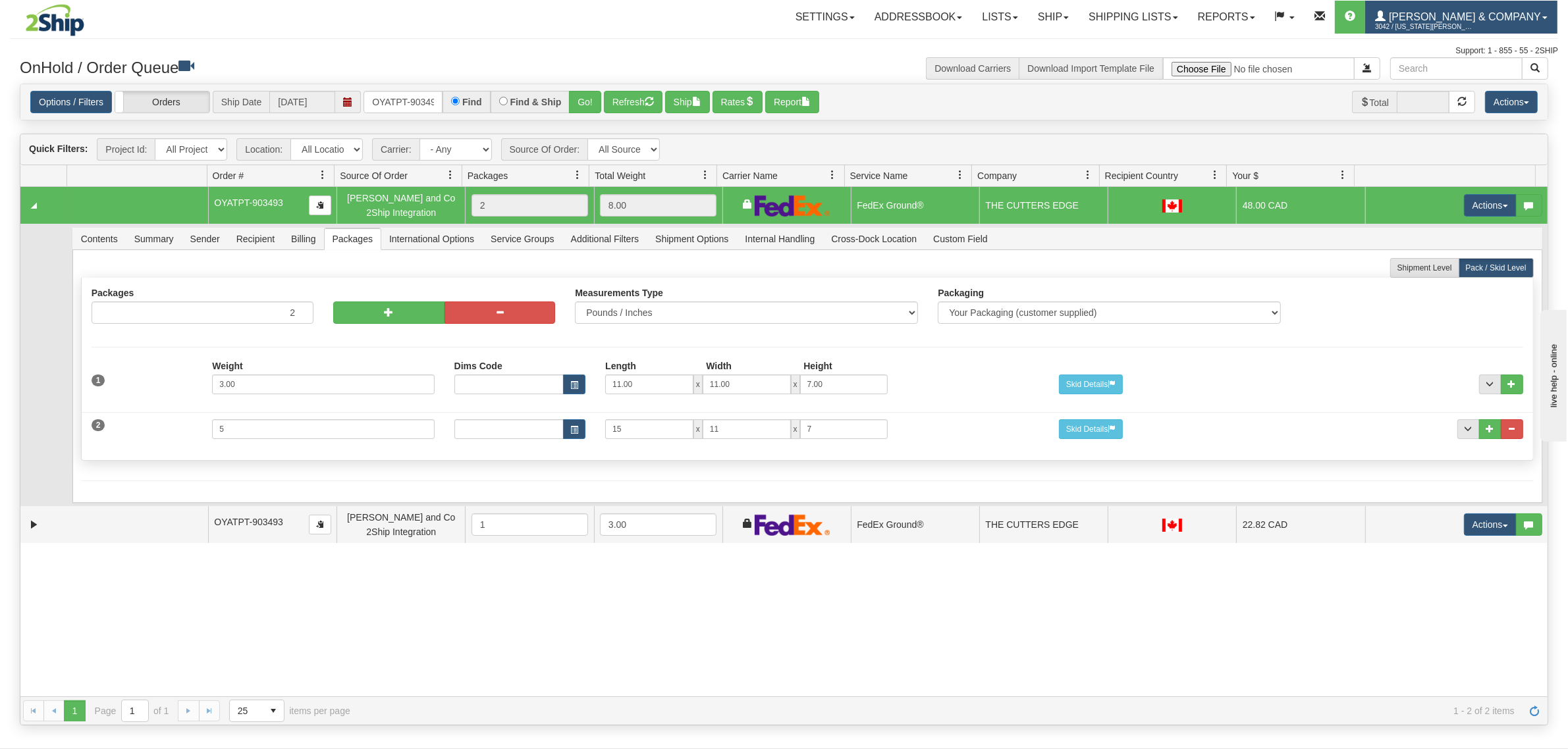
click at [1500, 19] on span "[PERSON_NAME] & Company" at bounding box center [1463, 17] width 155 height 11
click at [1488, 75] on span "LOG OUT" at bounding box center [1469, 80] width 42 height 10
